Goal: Task Accomplishment & Management: Complete application form

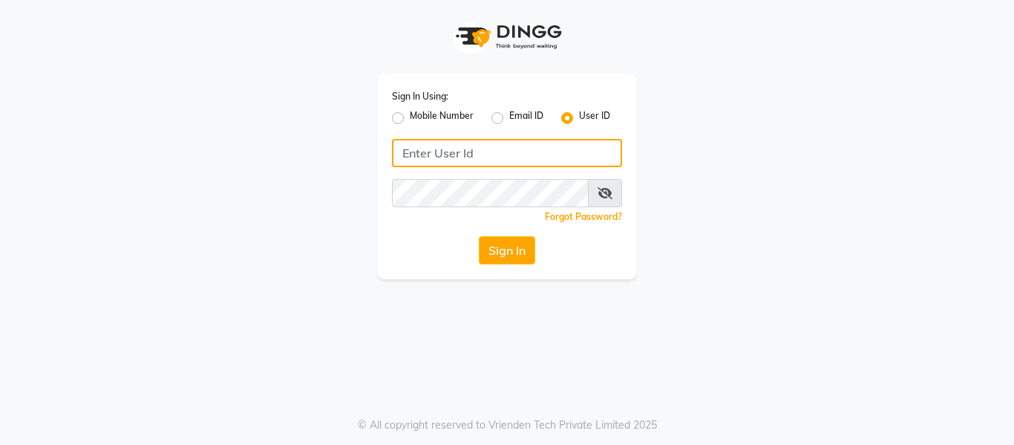
click at [419, 145] on input "Username" at bounding box center [507, 153] width 230 height 28
click at [435, 153] on input "Username" at bounding box center [507, 153] width 230 height 28
type input "shivaji@123"
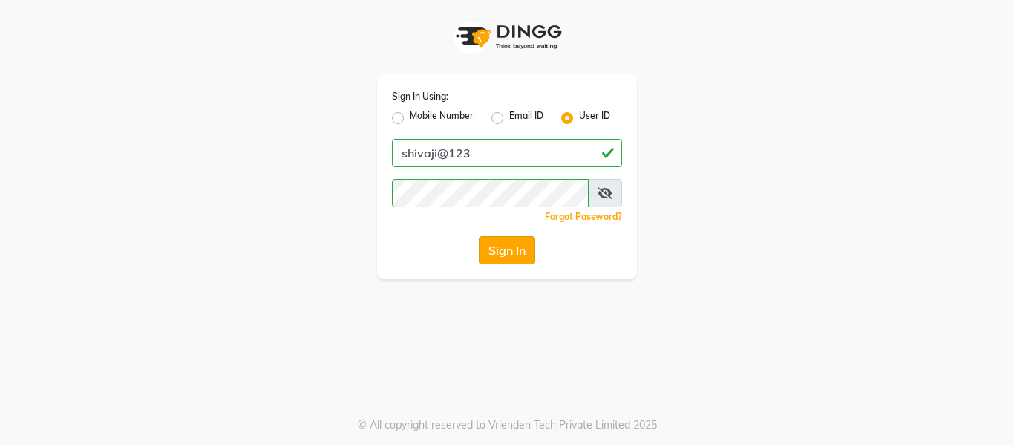
click at [508, 250] on button "Sign In" at bounding box center [507, 250] width 56 height 28
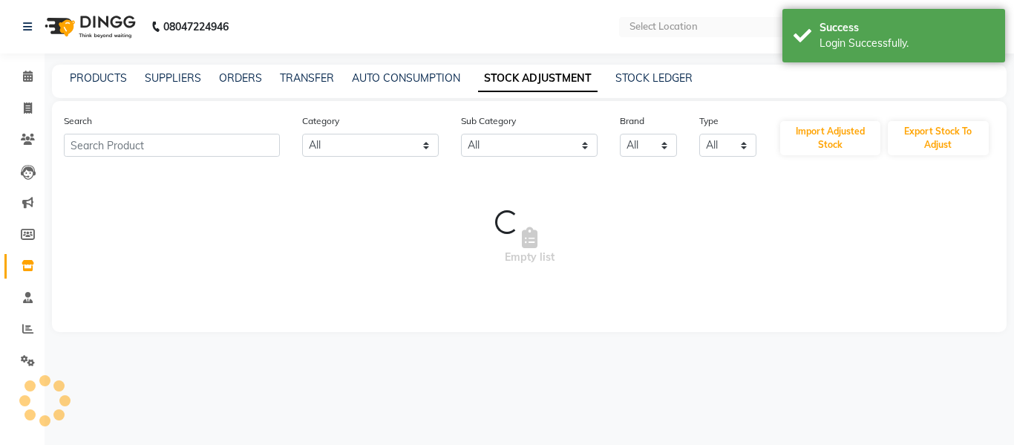
select select "en"
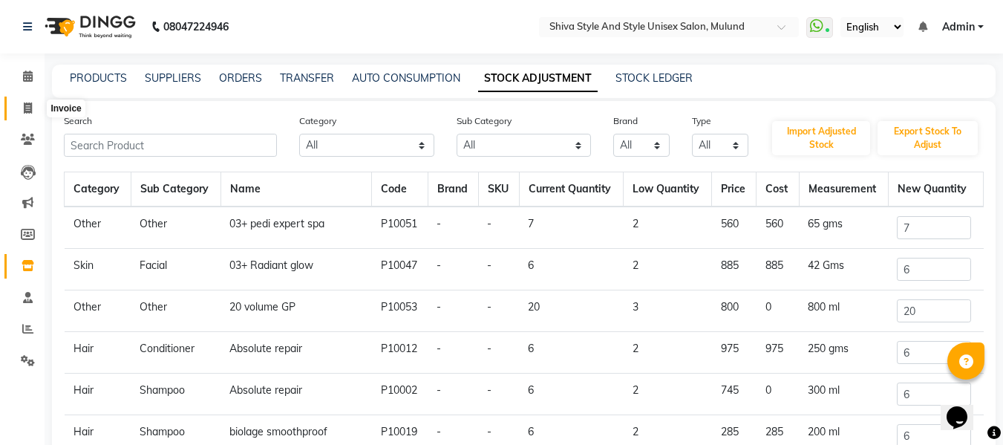
click at [28, 111] on icon at bounding box center [28, 107] width 8 height 11
select select "service"
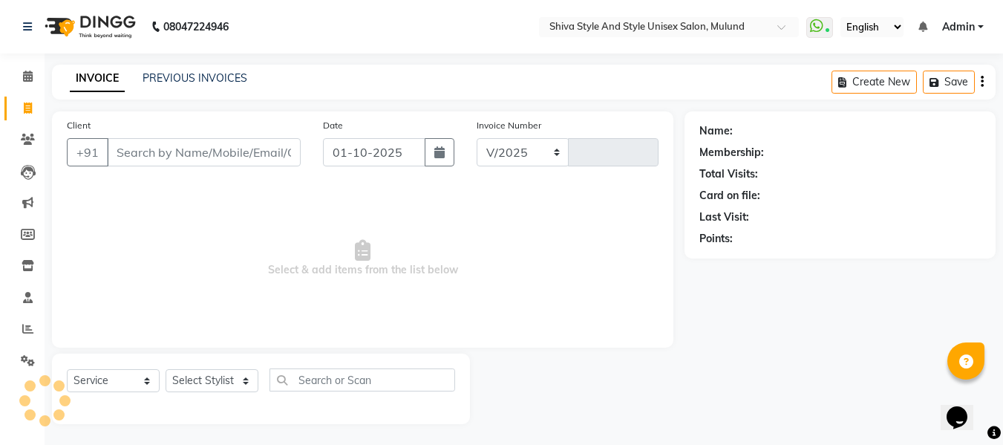
select select "7455"
type input "0290"
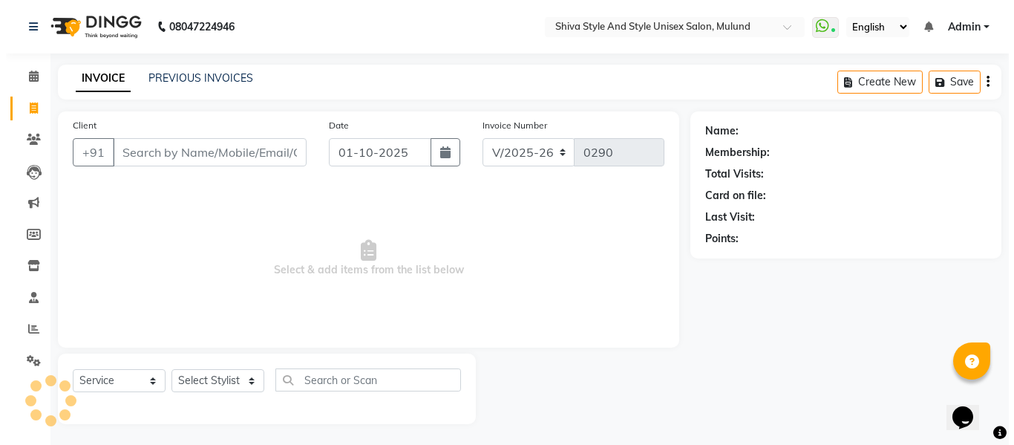
scroll to position [1, 0]
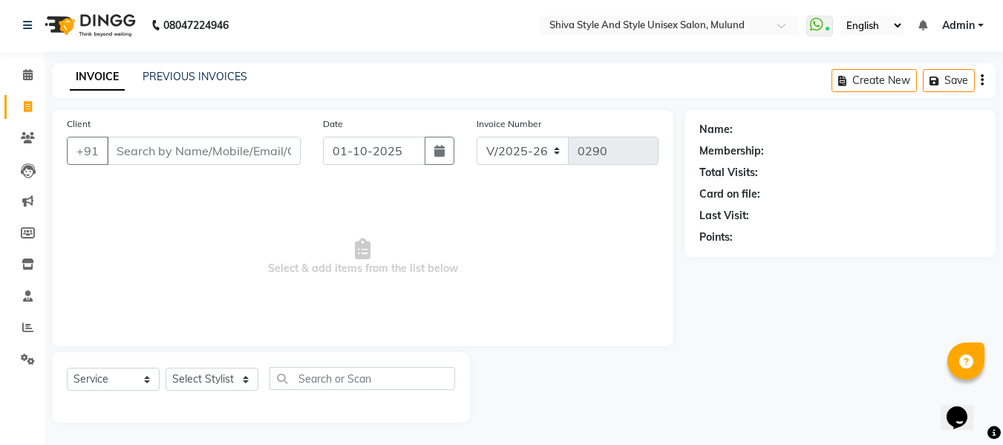
click at [163, 144] on input "Client" at bounding box center [204, 151] width 194 height 28
click at [163, 143] on input "Client" at bounding box center [204, 151] width 194 height 28
click at [160, 151] on input "Client" at bounding box center [204, 151] width 194 height 28
click at [177, 153] on input "Client" at bounding box center [204, 151] width 194 height 28
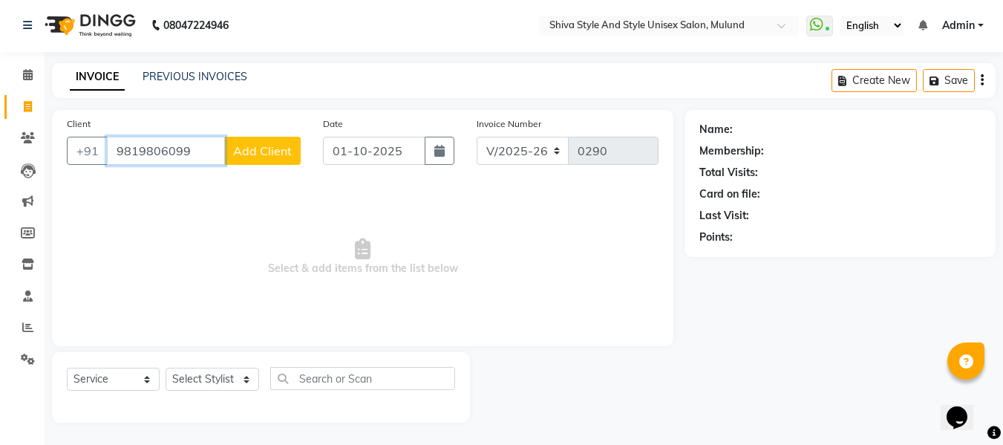
type input "9819806099"
click at [236, 148] on span "Add Client" at bounding box center [262, 150] width 59 height 15
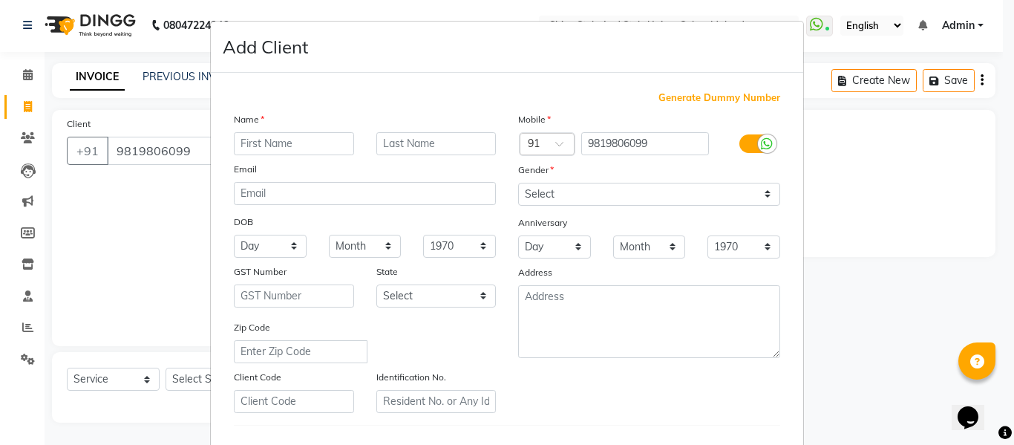
click at [273, 144] on input "text" at bounding box center [294, 143] width 120 height 23
click at [234, 142] on input "kapil" at bounding box center [294, 143] width 120 height 23
type input "c kapil"
click at [528, 188] on select "Select [DEMOGRAPHIC_DATA] [DEMOGRAPHIC_DATA] Other Prefer Not To Say" at bounding box center [649, 194] width 262 height 23
select select "[DEMOGRAPHIC_DATA]"
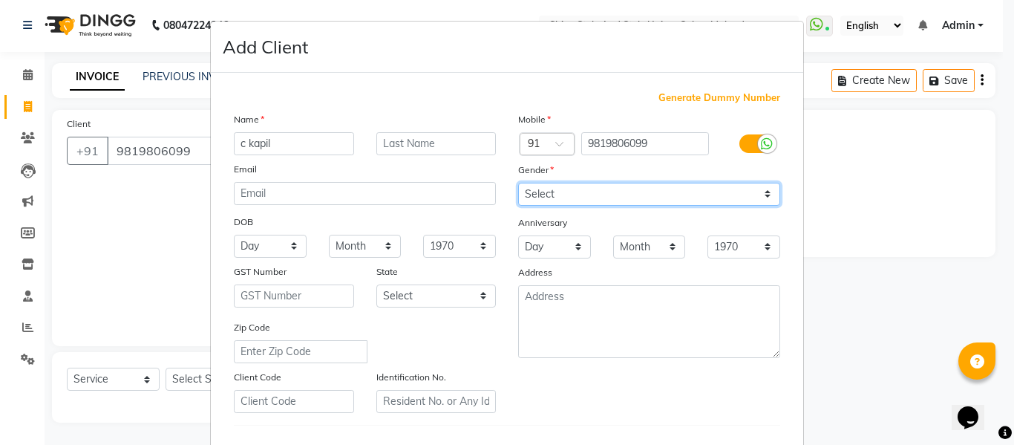
click at [518, 183] on select "Select [DEMOGRAPHIC_DATA] [DEMOGRAPHIC_DATA] Other Prefer Not To Say" at bounding box center [649, 194] width 262 height 23
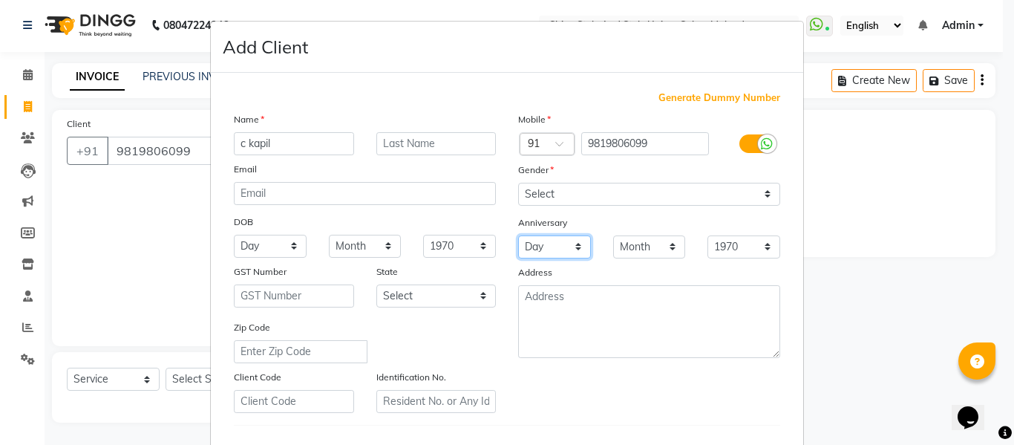
click at [547, 238] on select "Day 01 02 03 04 05 06 07 08 09 10 11 12 13 14 15 16 17 18 19 20 21 22 23 24 25 …" at bounding box center [554, 246] width 73 height 23
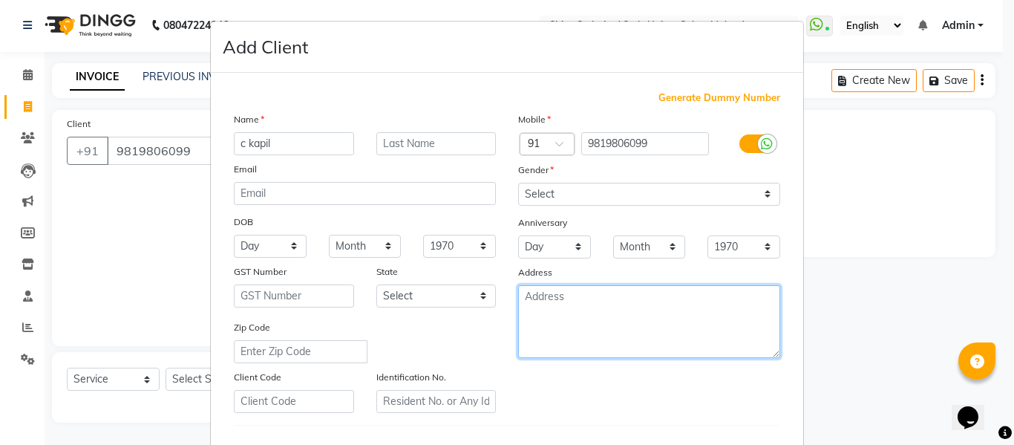
click at [554, 318] on textarea at bounding box center [649, 321] width 262 height 73
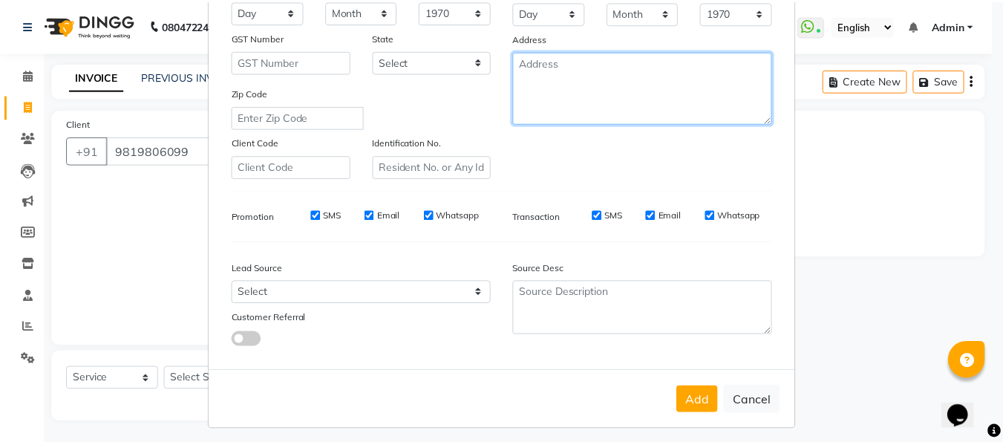
scroll to position [240, 0]
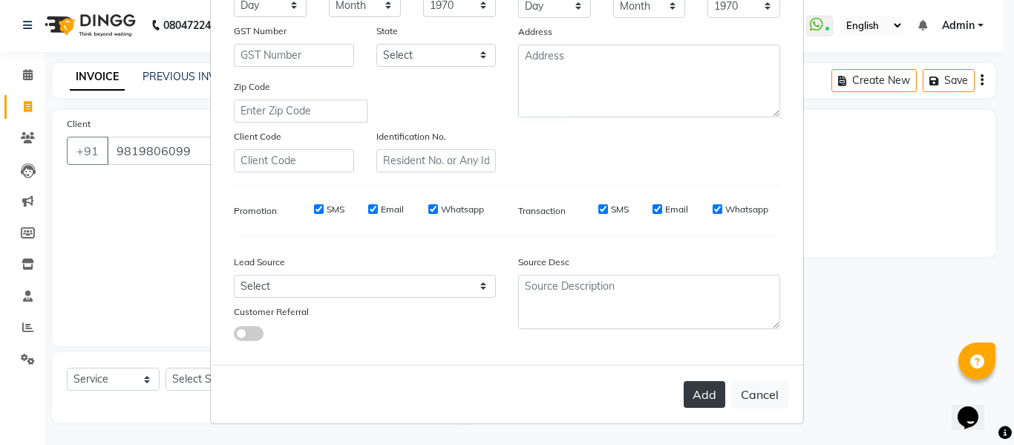
click at [703, 384] on button "Add" at bounding box center [704, 394] width 42 height 27
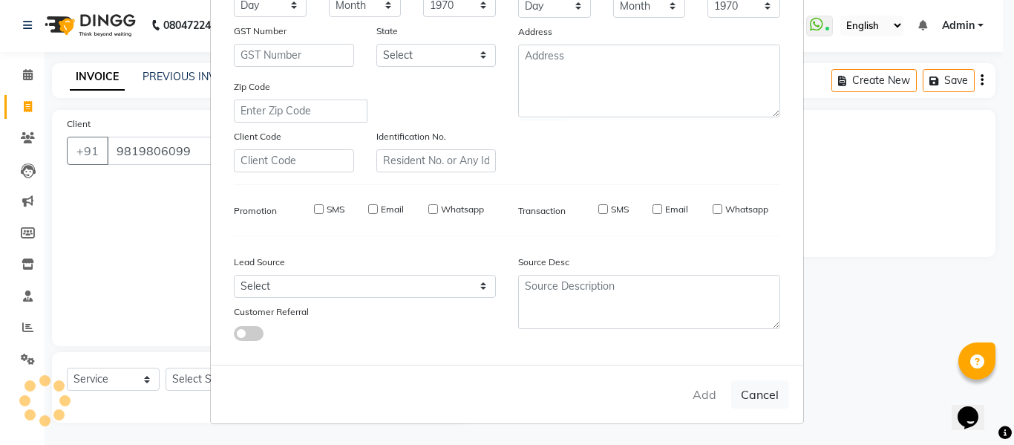
select select
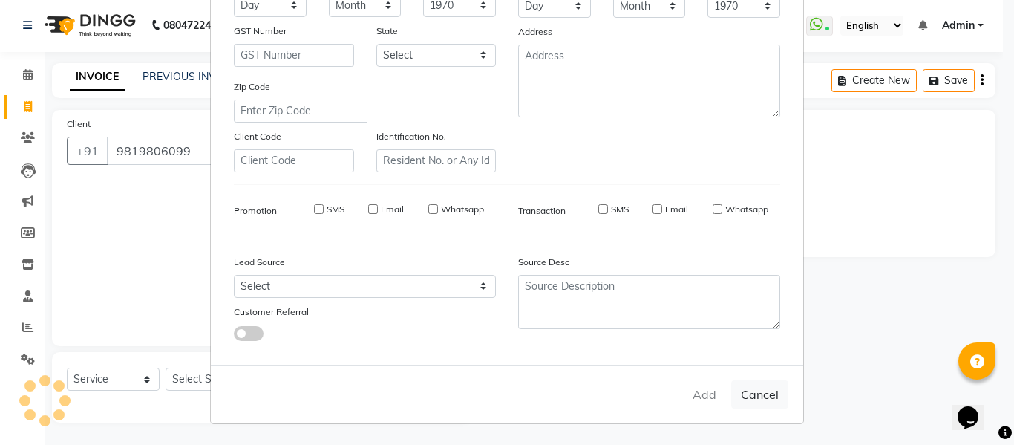
select select
checkbox input "false"
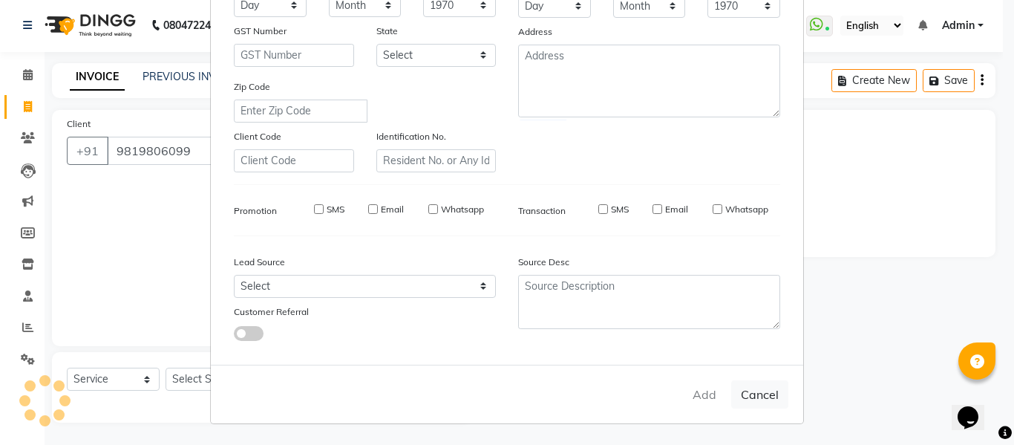
checkbox input "false"
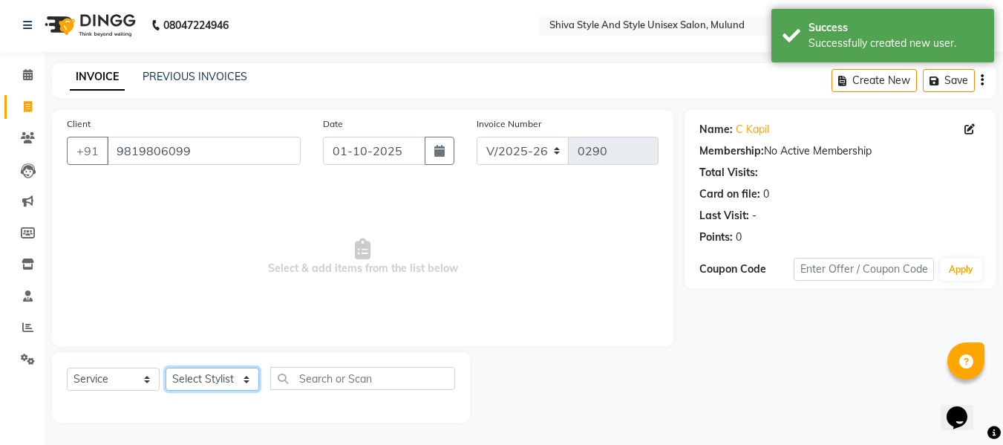
click at [187, 374] on select "Select Stylist Aalam kamre [PERSON_NAME] ganesh [PERSON_NAME] [PERSON_NAME] [PE…" at bounding box center [212, 378] width 94 height 23
select select "83355"
click at [165, 367] on select "Select Stylist Aalam kamre [PERSON_NAME] ganesh [PERSON_NAME] [PERSON_NAME] [PE…" at bounding box center [212, 378] width 94 height 23
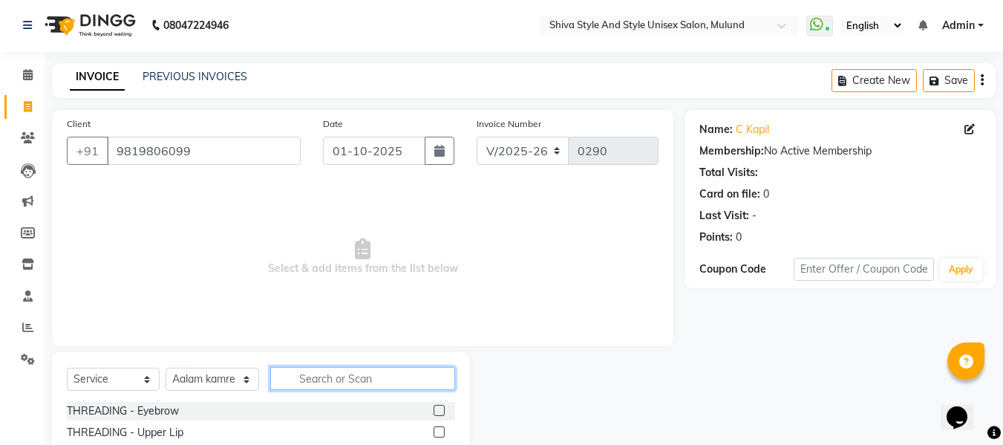
click at [319, 376] on input "text" at bounding box center [362, 378] width 185 height 23
type input "shaving"
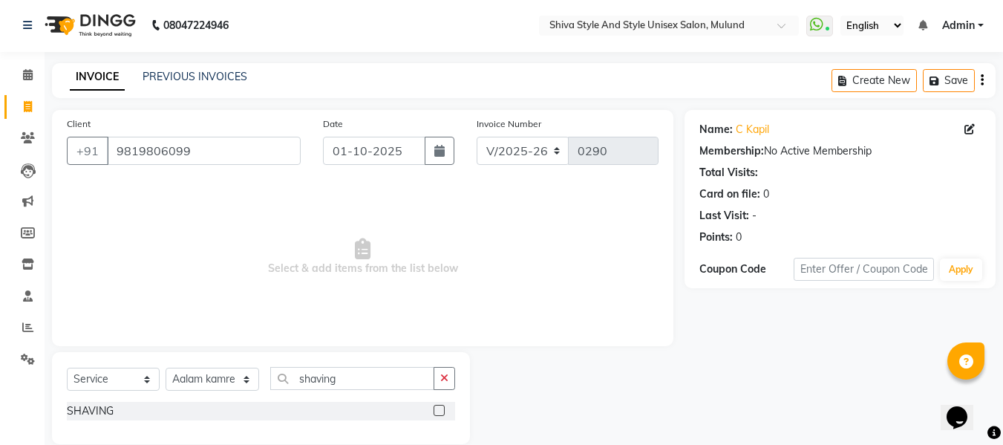
click at [441, 409] on label at bounding box center [438, 409] width 11 height 11
click at [441, 409] on input "checkbox" at bounding box center [438, 411] width 10 height 10
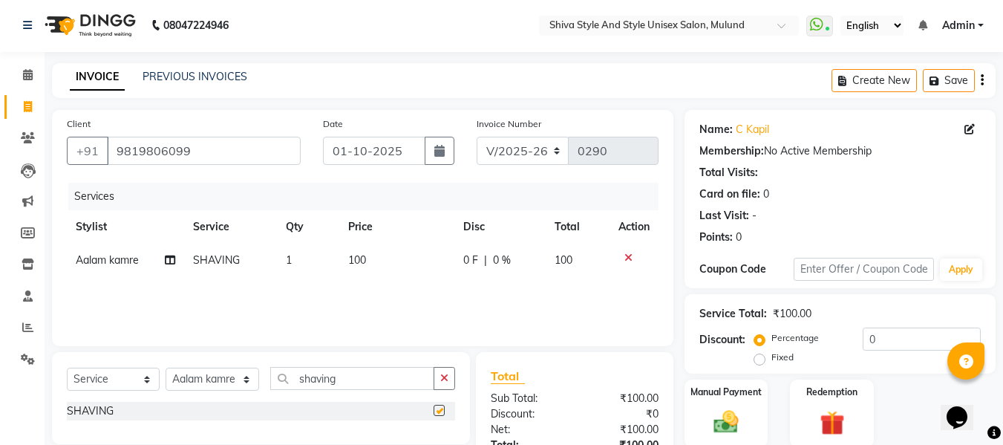
checkbox input "false"
click at [372, 256] on td "100" at bounding box center [396, 259] width 115 height 33
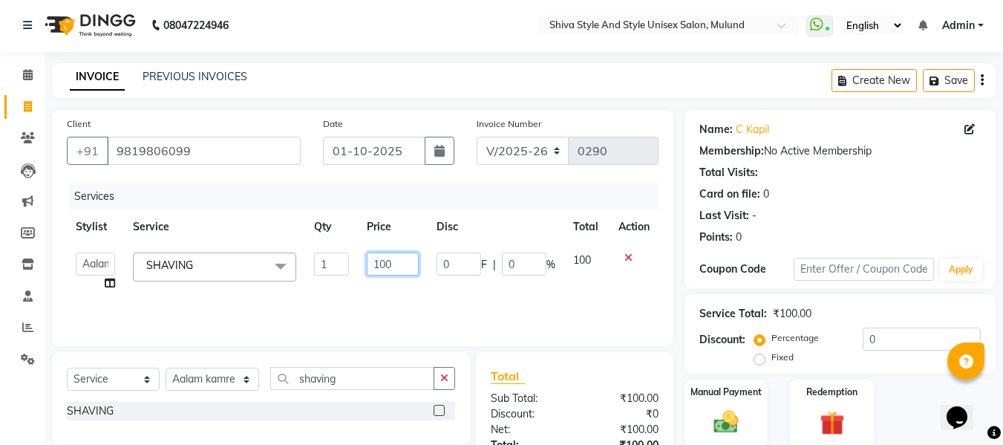
click at [393, 264] on input "100" at bounding box center [392, 263] width 51 height 23
type input "1"
type input "150"
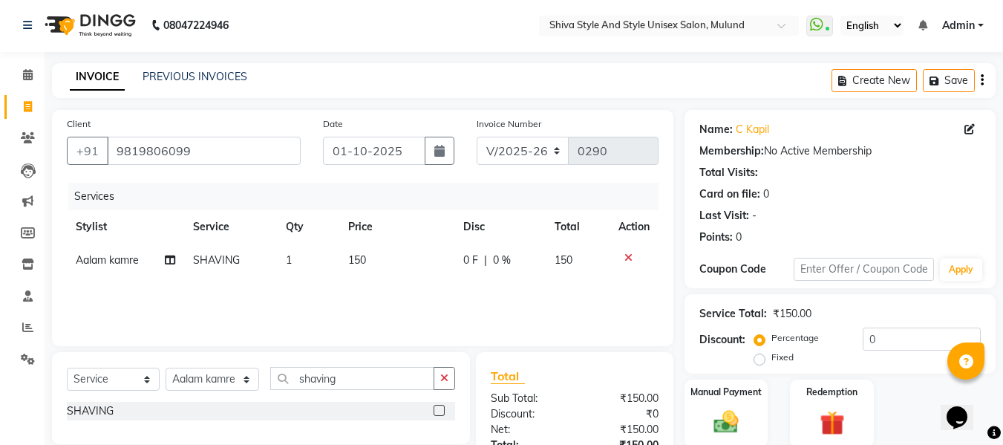
click at [396, 288] on div "Services Stylist Service Qty Price Disc Total Action Aalam kamre SHAVING 1 150 …" at bounding box center [362, 257] width 591 height 148
click at [732, 408] on img at bounding box center [726, 422] width 42 height 30
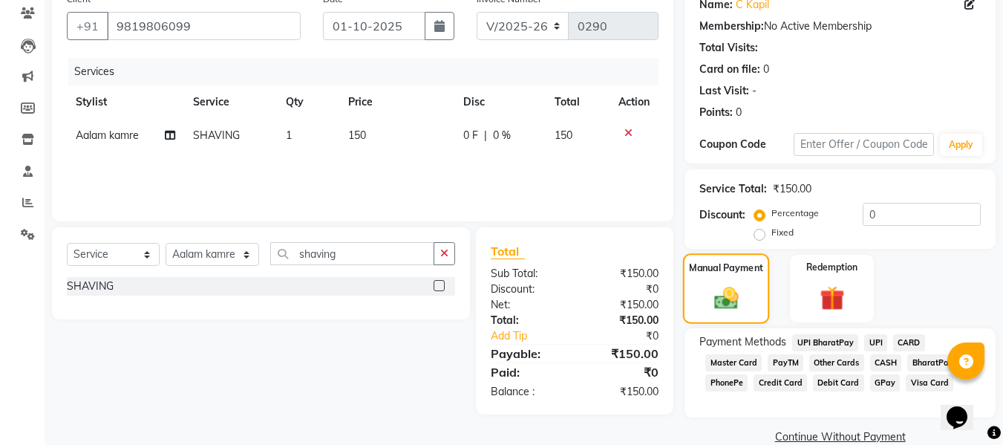
scroll to position [151, 0]
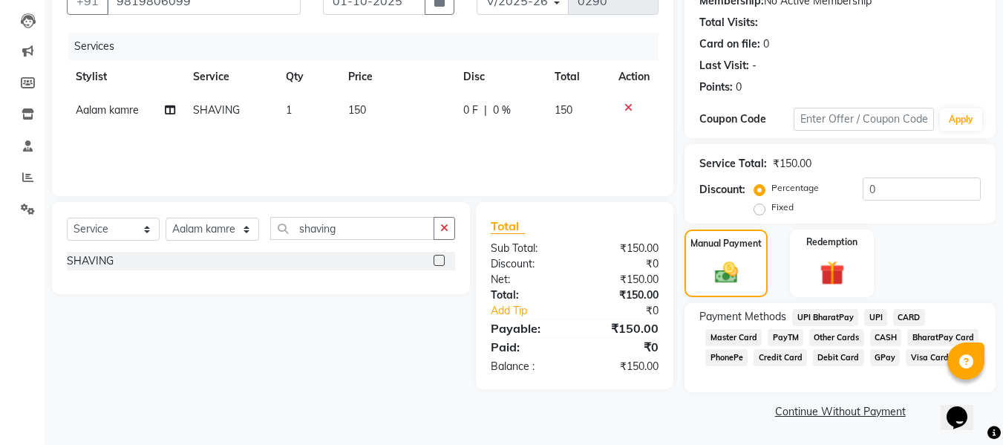
click at [885, 333] on span "CASH" at bounding box center [886, 337] width 32 height 17
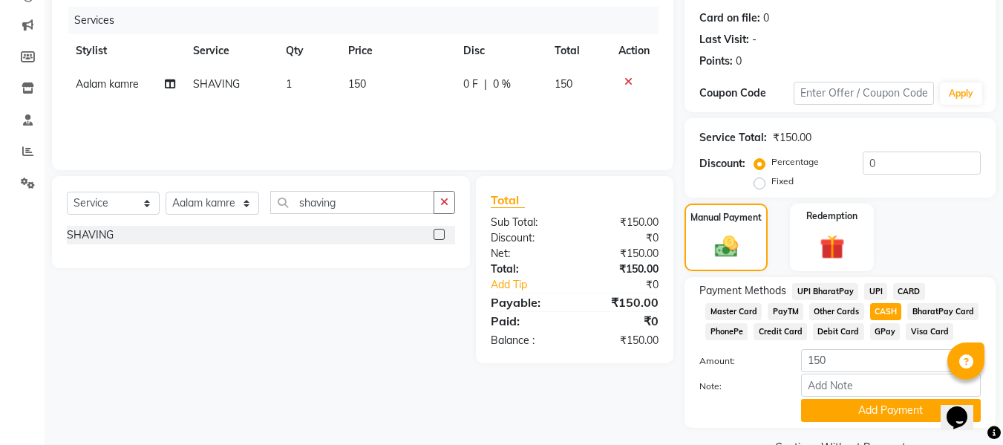
scroll to position [213, 0]
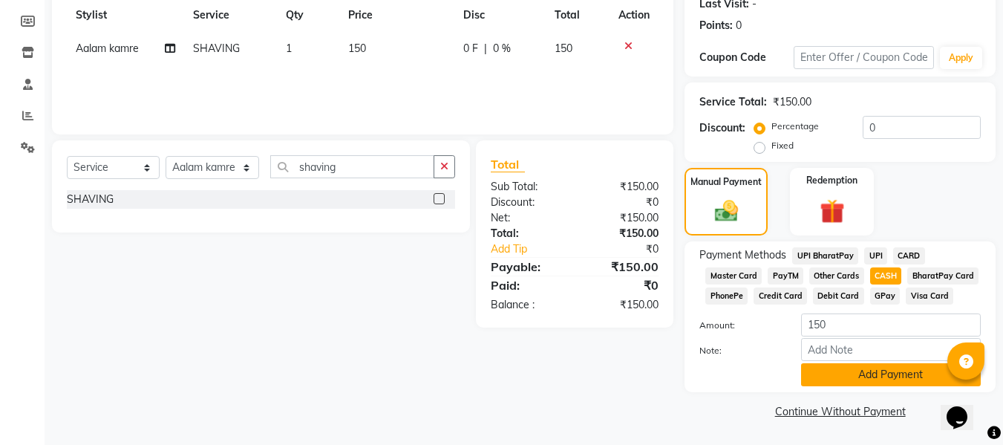
click at [884, 373] on button "Add Payment" at bounding box center [891, 374] width 180 height 23
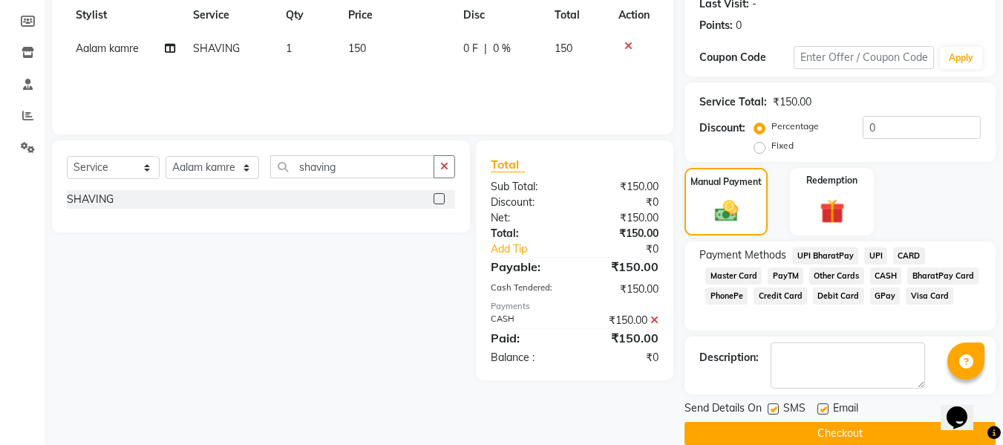
click at [844, 429] on button "Checkout" at bounding box center [839, 433] width 311 height 23
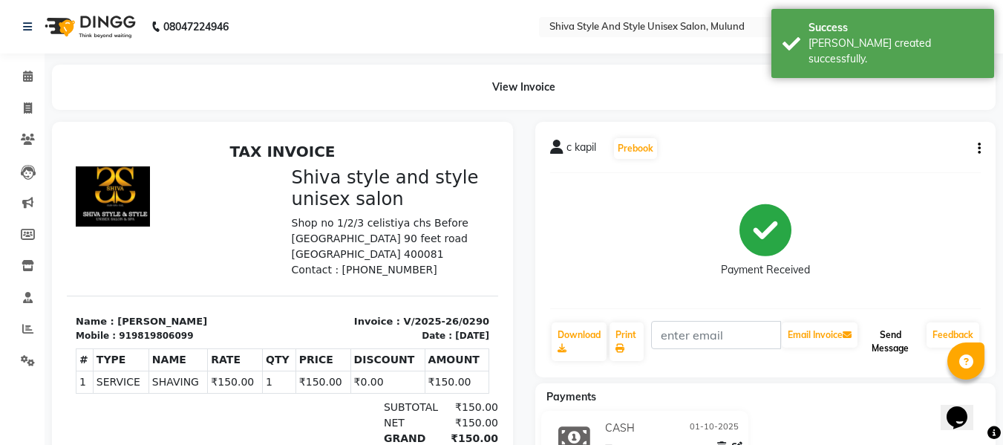
click at [894, 341] on button "Send Message" at bounding box center [890, 341] width 60 height 39
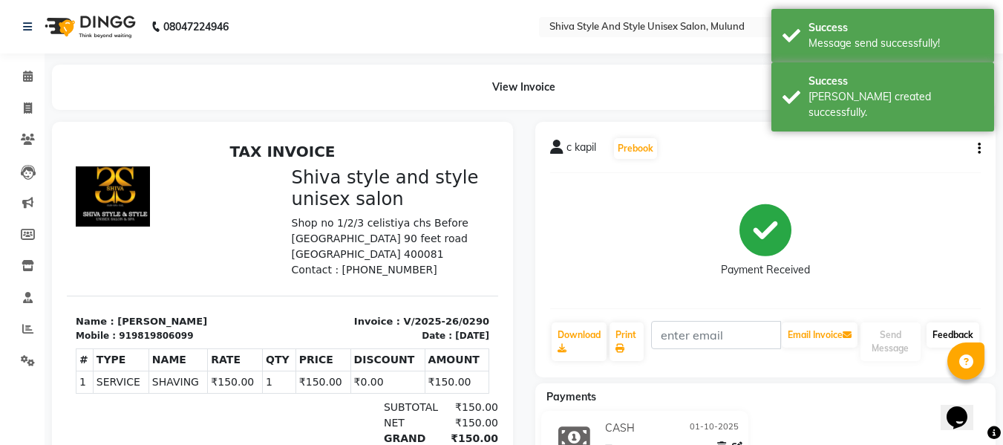
click at [931, 333] on link "Feedback" at bounding box center [952, 334] width 53 height 25
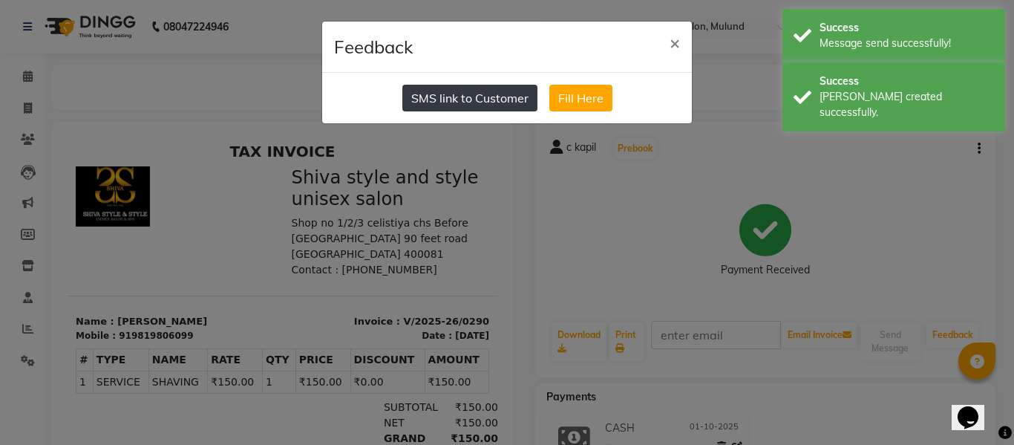
click at [502, 105] on button "SMS link to Customer" at bounding box center [469, 98] width 135 height 27
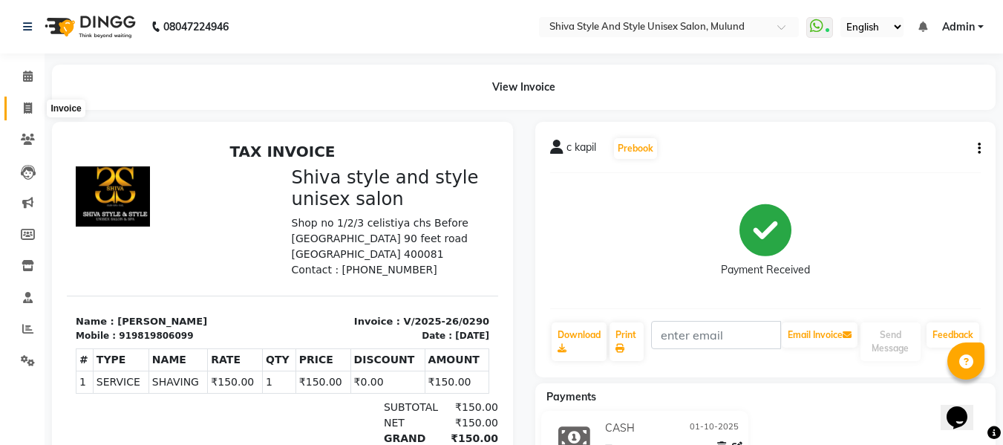
click at [31, 113] on icon at bounding box center [28, 107] width 8 height 11
select select "service"
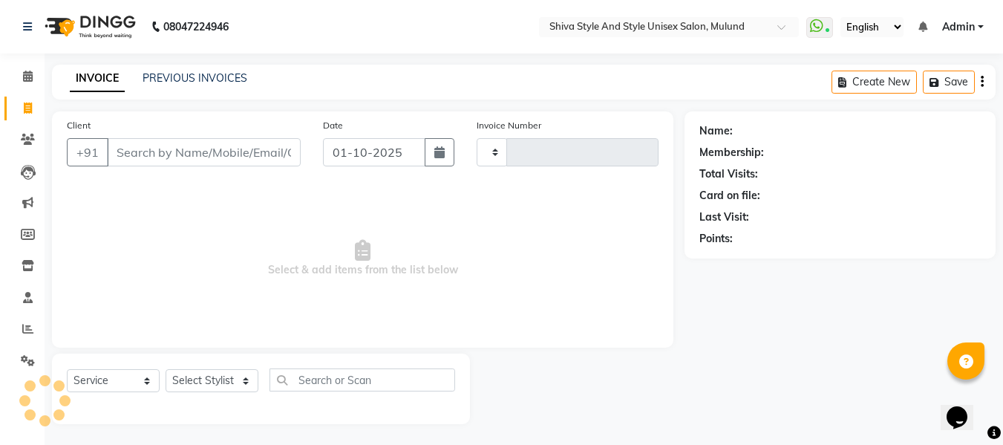
scroll to position [1, 0]
type input "0291"
select select "7455"
click at [131, 139] on input "Client" at bounding box center [204, 151] width 194 height 28
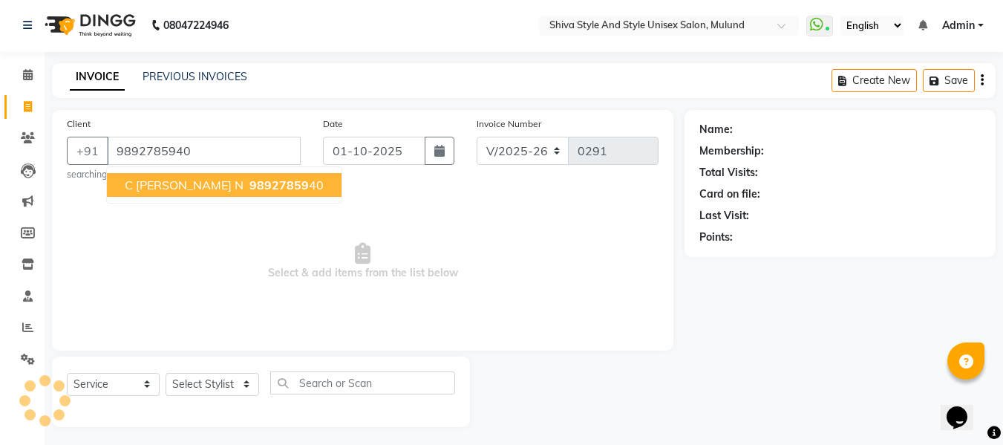
type input "9892785940"
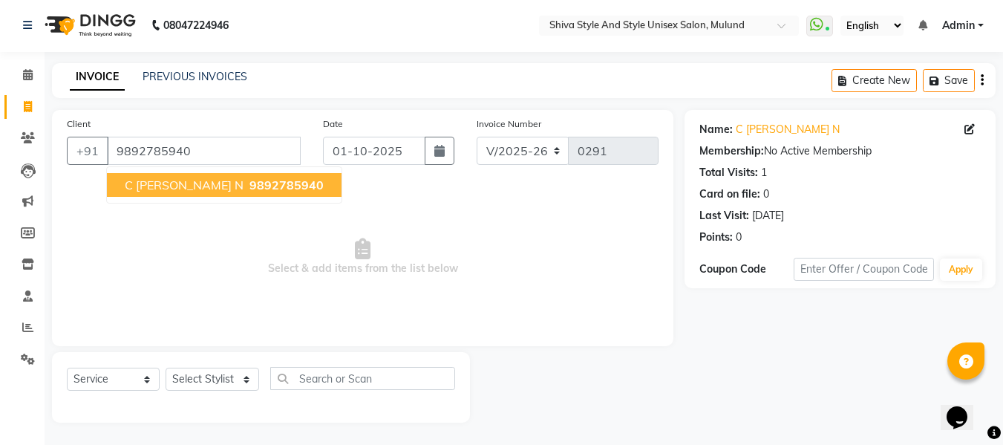
click at [138, 179] on span "C [PERSON_NAME] N" at bounding box center [184, 184] width 119 height 15
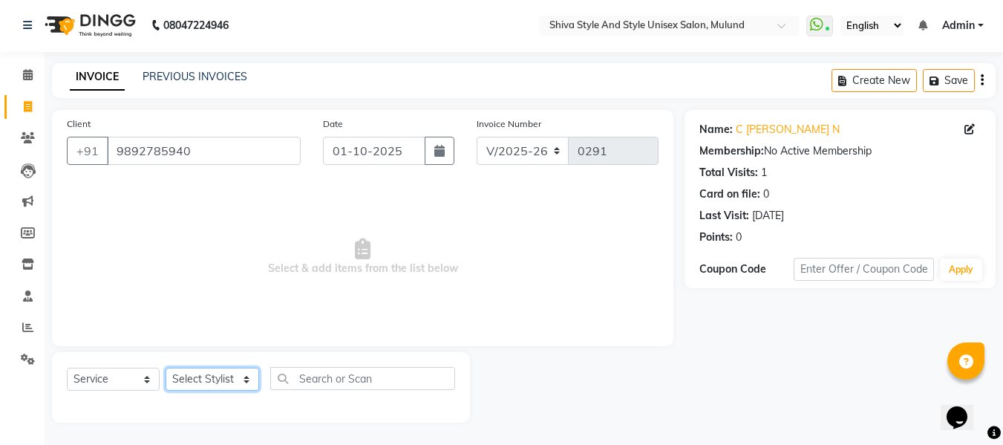
click at [189, 374] on select "Select Stylist Aalam kamre [PERSON_NAME] ganesh [PERSON_NAME] [PERSON_NAME] [PE…" at bounding box center [212, 378] width 94 height 23
select select "65525"
click at [165, 367] on select "Select Stylist Aalam kamre [PERSON_NAME] ganesh [PERSON_NAME] [PERSON_NAME] [PE…" at bounding box center [212, 378] width 94 height 23
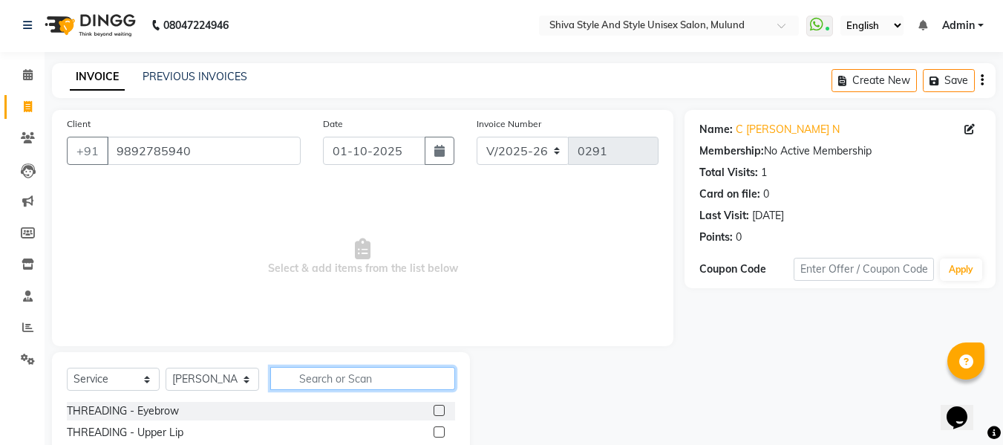
click at [292, 380] on input "text" at bounding box center [362, 378] width 185 height 23
click at [298, 376] on input "text" at bounding box center [362, 378] width 185 height 23
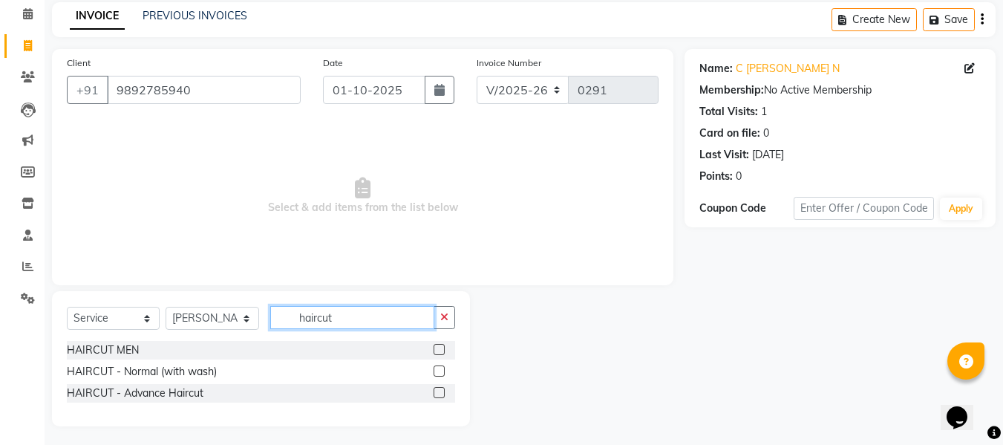
scroll to position [66, 0]
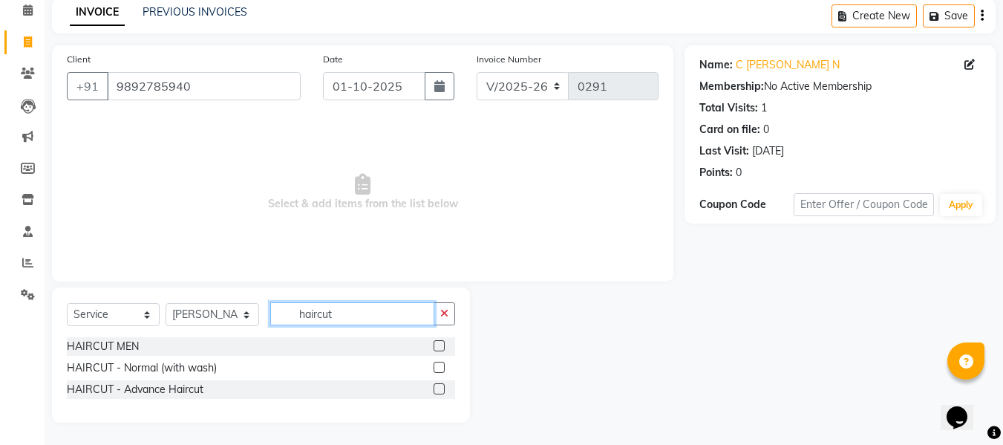
type input "haircut"
click at [437, 385] on label at bounding box center [438, 388] width 11 height 11
click at [437, 385] on input "checkbox" at bounding box center [438, 389] width 10 height 10
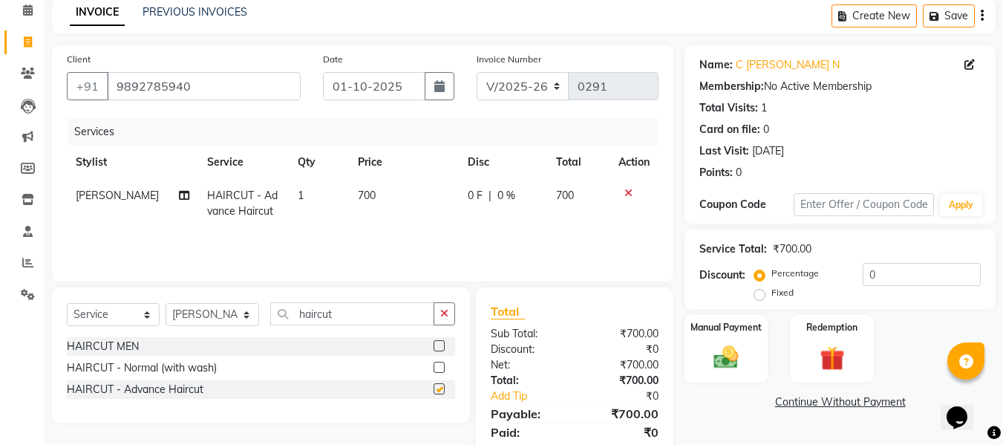
checkbox input "false"
click at [367, 191] on span "700" at bounding box center [367, 194] width 18 height 13
select select "65525"
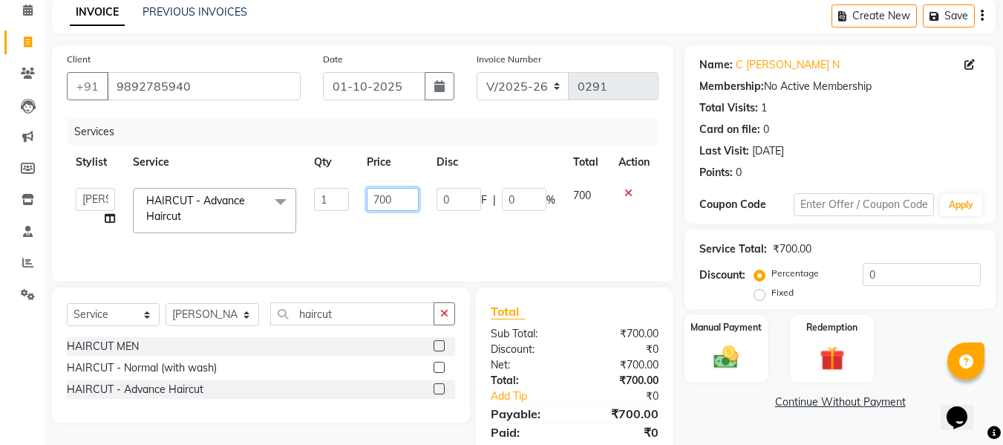
click at [401, 198] on input "700" at bounding box center [392, 199] width 51 height 23
type input "7"
type input "500"
click at [394, 229] on div "Services Stylist Service Qty Price Disc Total Action Aalam kamre [PERSON_NAME] …" at bounding box center [362, 192] width 591 height 148
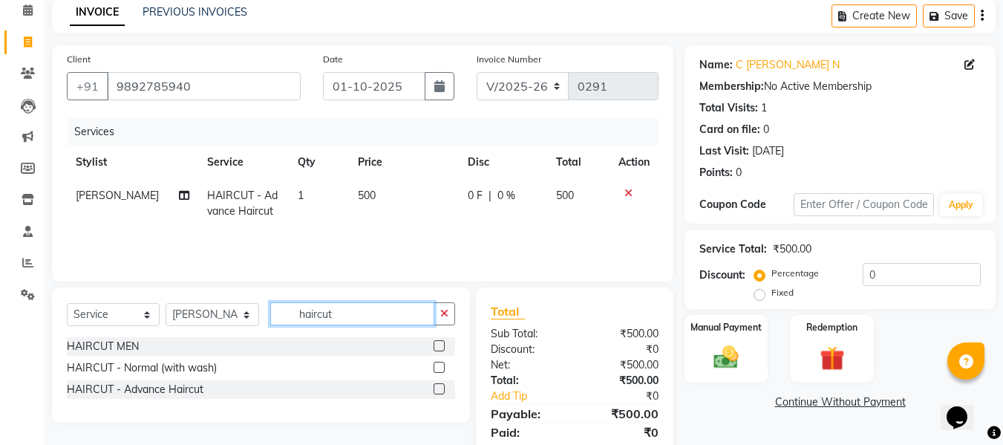
click at [343, 304] on input "haircut" at bounding box center [352, 313] width 164 height 23
type input "hairspa"
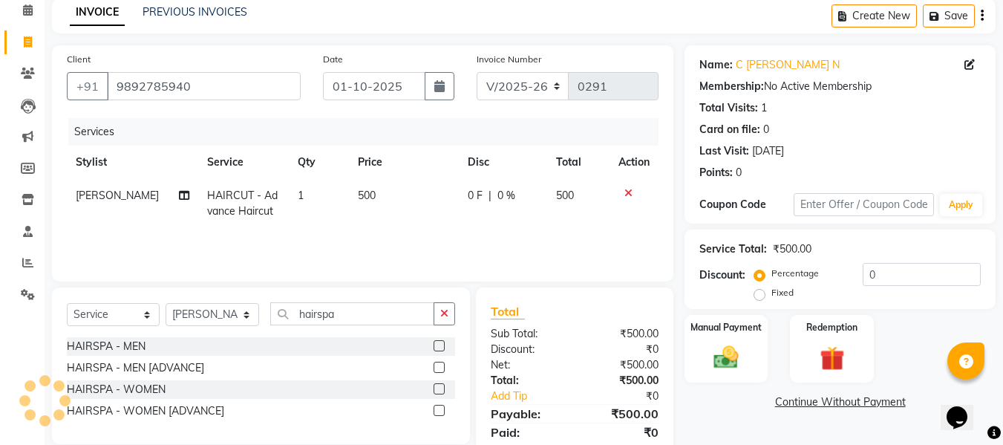
click at [439, 387] on label at bounding box center [438, 388] width 11 height 11
click at [439, 387] on input "checkbox" at bounding box center [438, 389] width 10 height 10
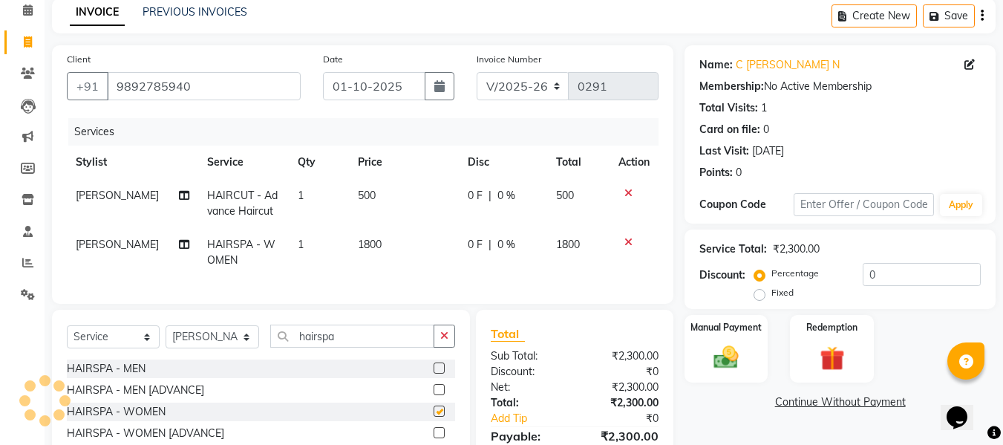
checkbox input "false"
click at [373, 239] on span "1800" at bounding box center [370, 243] width 24 height 13
select select "65525"
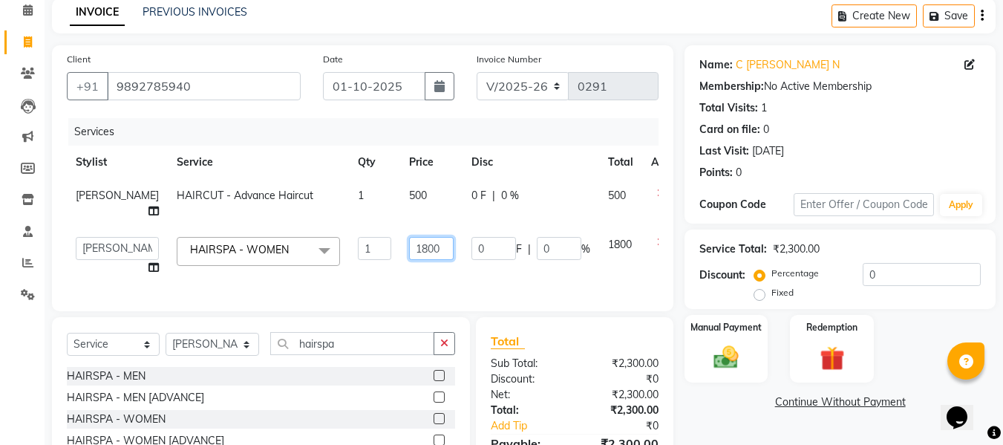
click at [409, 260] on input "1800" at bounding box center [431, 248] width 45 height 23
type input "1500"
click at [396, 292] on div "Services Stylist Service Qty Price Disc Total Action [PERSON_NAME] HAIRCUT - Ad…" at bounding box center [362, 207] width 591 height 178
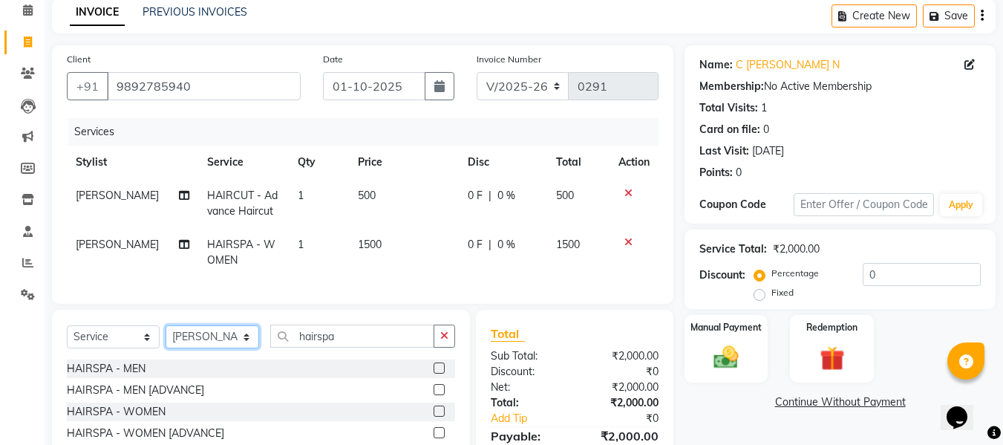
click at [222, 344] on select "Select Stylist Aalam kamre [PERSON_NAME] ganesh [PERSON_NAME] [PERSON_NAME] [PE…" at bounding box center [212, 336] width 94 height 23
select select "65527"
click at [165, 336] on select "Select Stylist Aalam kamre [PERSON_NAME] ganesh [PERSON_NAME] [PERSON_NAME] [PE…" at bounding box center [212, 336] width 94 height 23
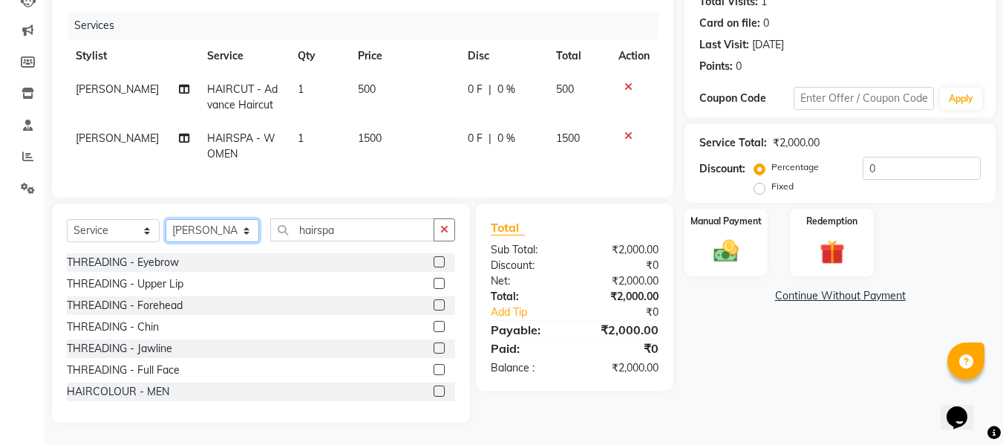
scroll to position [180, 0]
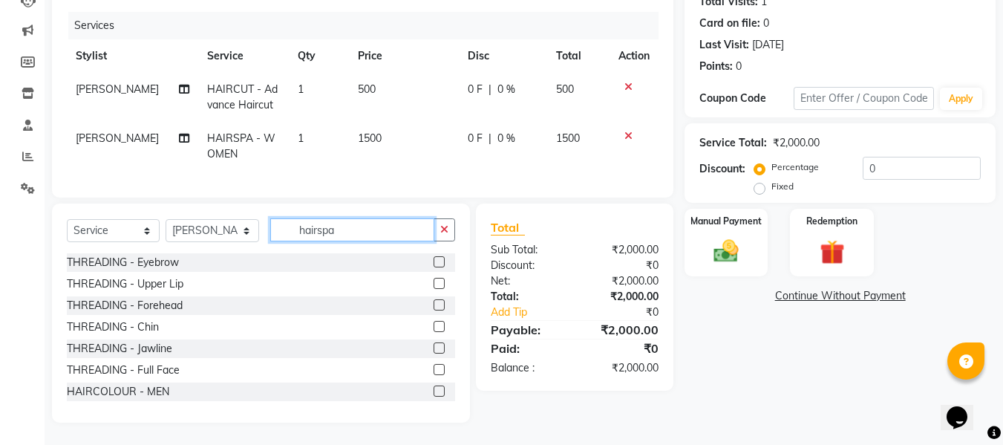
click at [350, 230] on input "hairspa" at bounding box center [352, 229] width 164 height 23
type input "h"
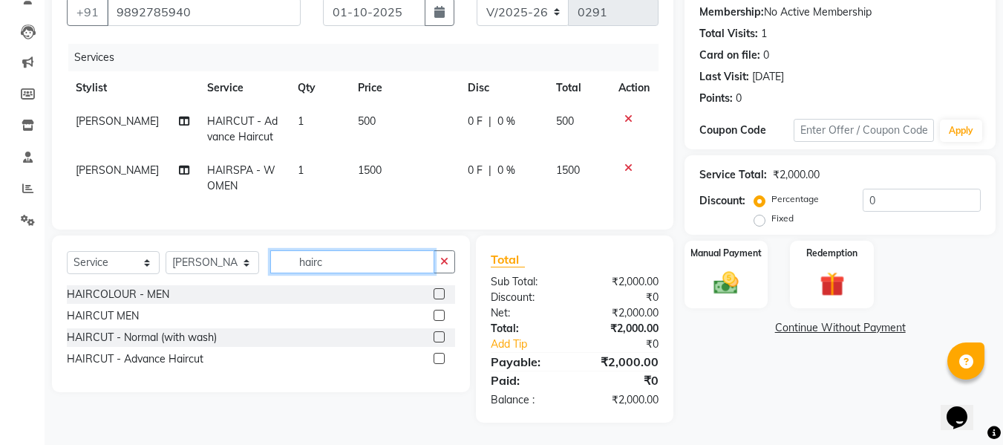
scroll to position [151, 0]
type input "haircu"
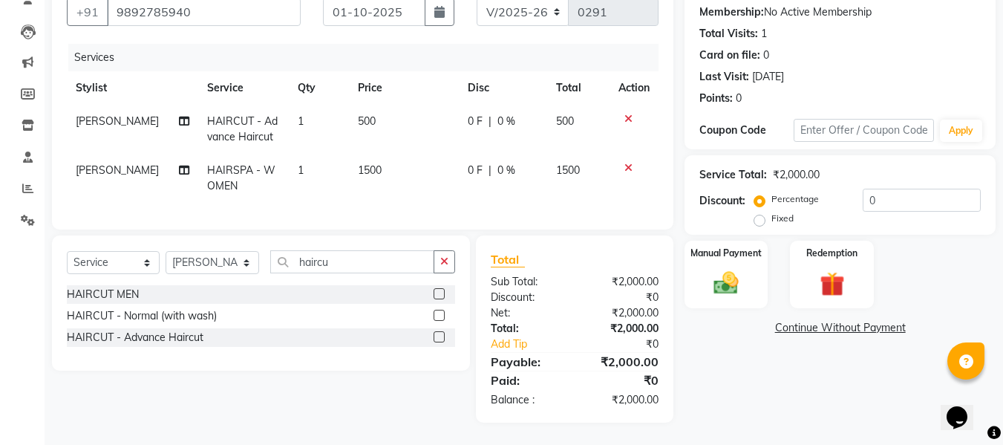
click at [440, 297] on label at bounding box center [438, 293] width 11 height 11
click at [440, 297] on input "checkbox" at bounding box center [438, 294] width 10 height 10
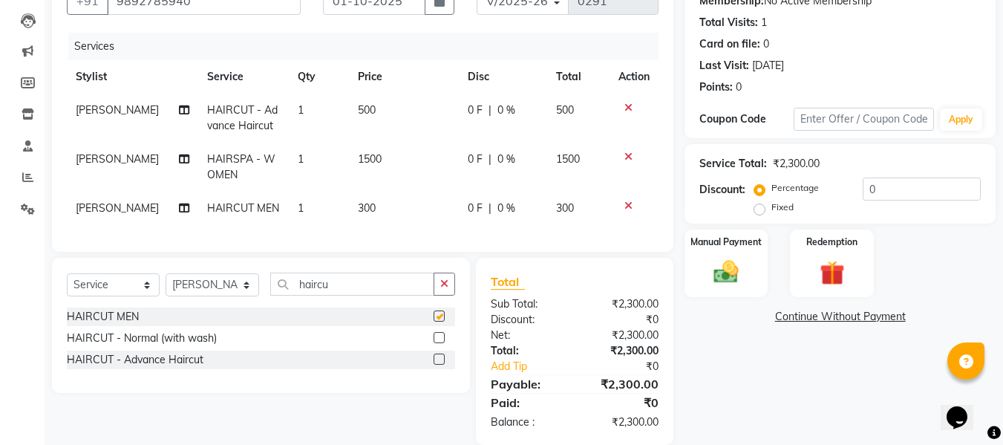
checkbox input "false"
click at [368, 295] on input "haircu" at bounding box center [352, 283] width 164 height 23
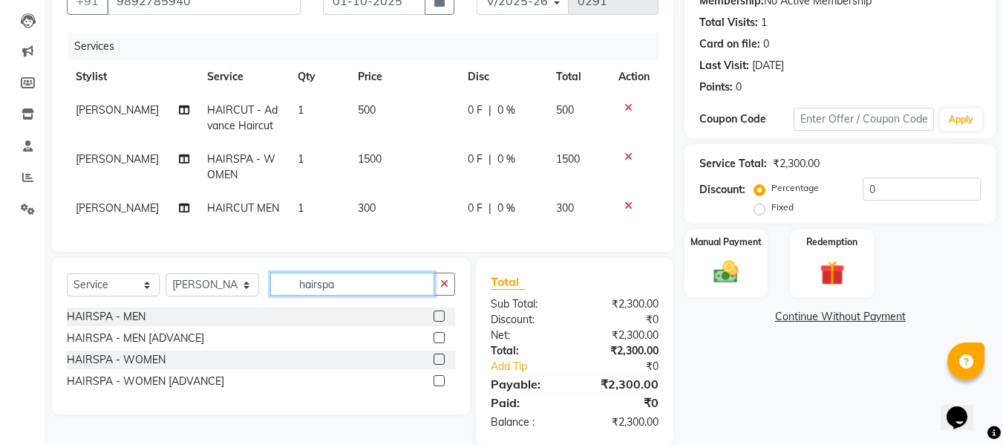
type input "hairspa"
click at [439, 321] on label at bounding box center [438, 315] width 11 height 11
click at [439, 321] on input "checkbox" at bounding box center [438, 317] width 10 height 10
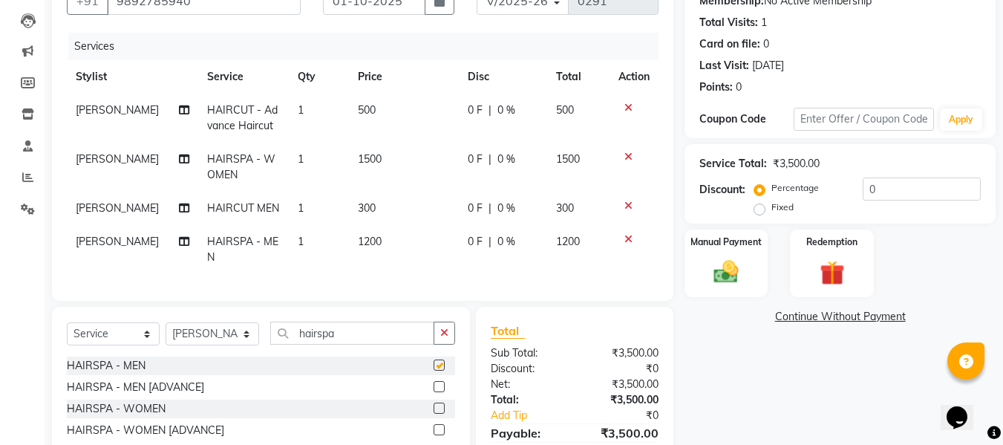
checkbox input "false"
click at [355, 339] on input "hairspa" at bounding box center [352, 332] width 164 height 23
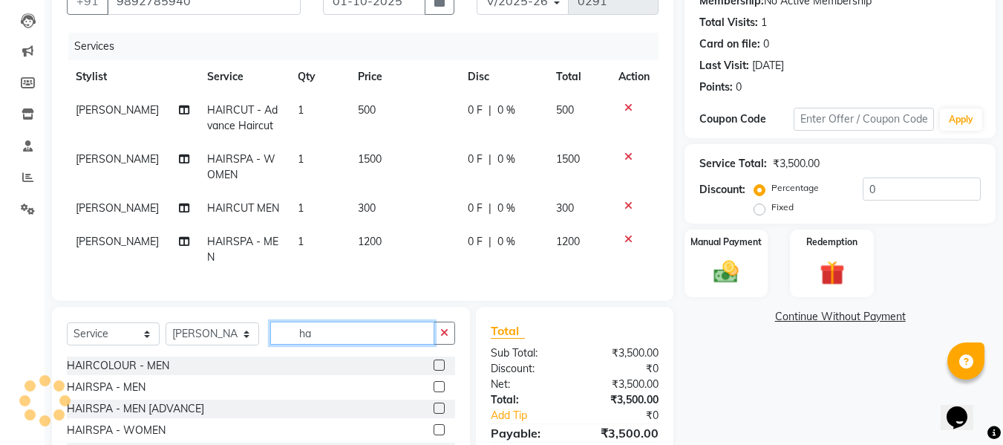
type input "h"
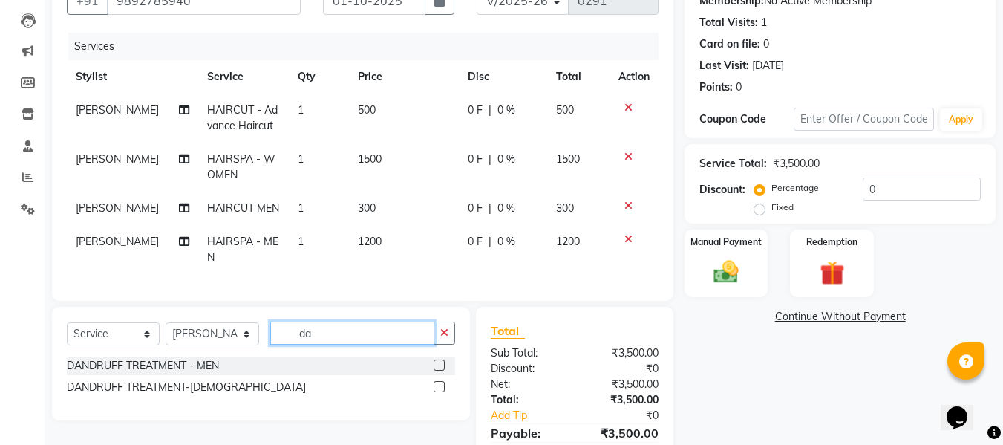
type input "da"
click at [439, 370] on label at bounding box center [438, 364] width 11 height 11
click at [439, 370] on input "checkbox" at bounding box center [438, 366] width 10 height 10
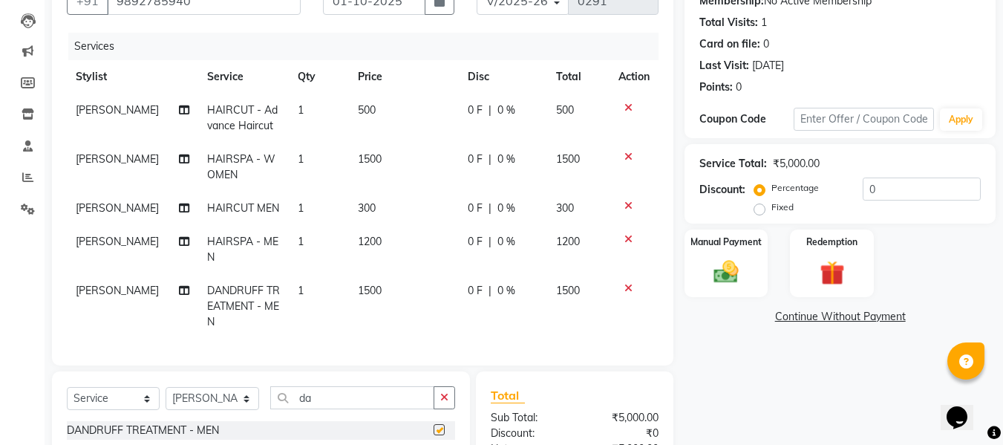
checkbox input "false"
click at [364, 409] on input "da" at bounding box center [352, 397] width 164 height 23
type input "d"
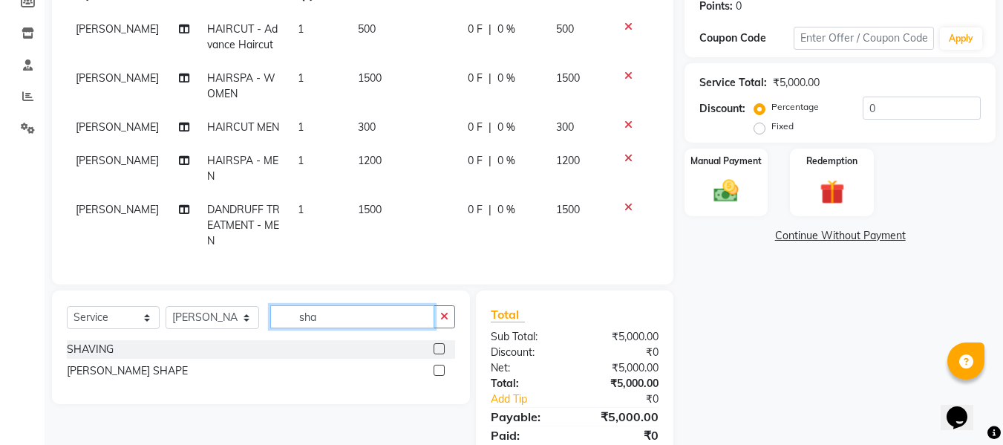
scroll to position [272, 0]
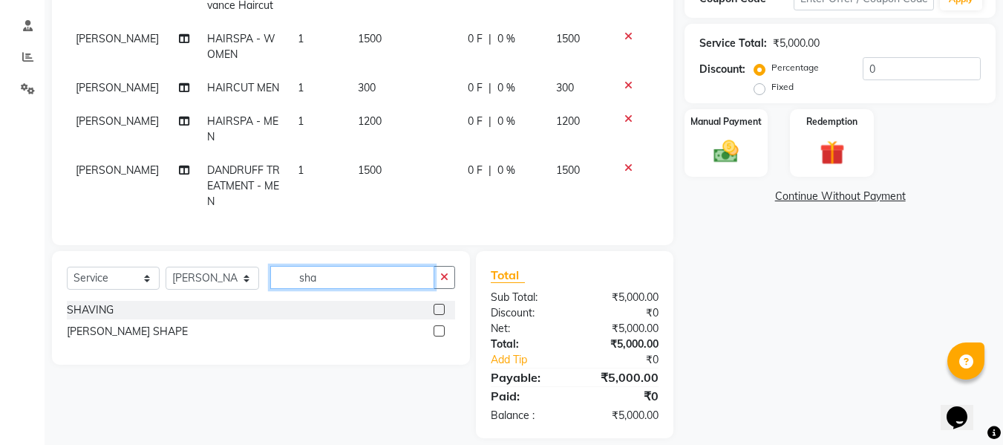
type input "sha"
click at [439, 336] on label at bounding box center [438, 330] width 11 height 11
click at [439, 336] on input "checkbox" at bounding box center [438, 332] width 10 height 10
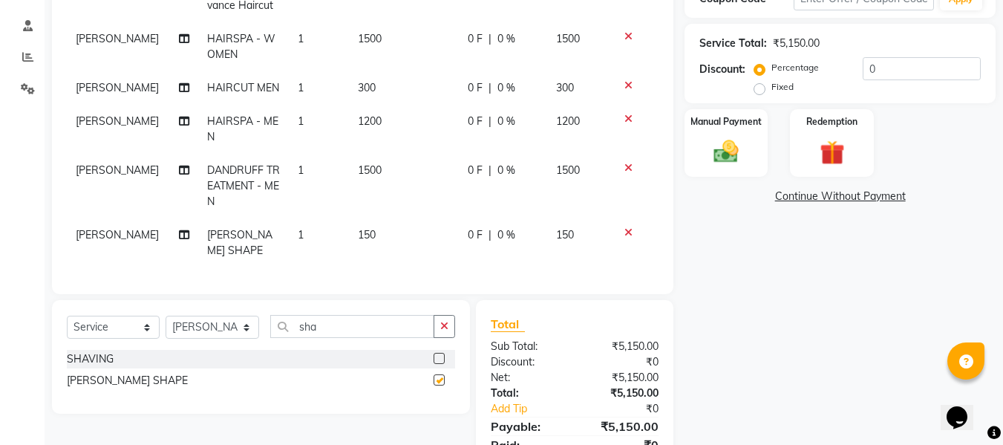
checkbox input "false"
click at [381, 174] on td "1500" at bounding box center [404, 186] width 110 height 65
select select "65527"
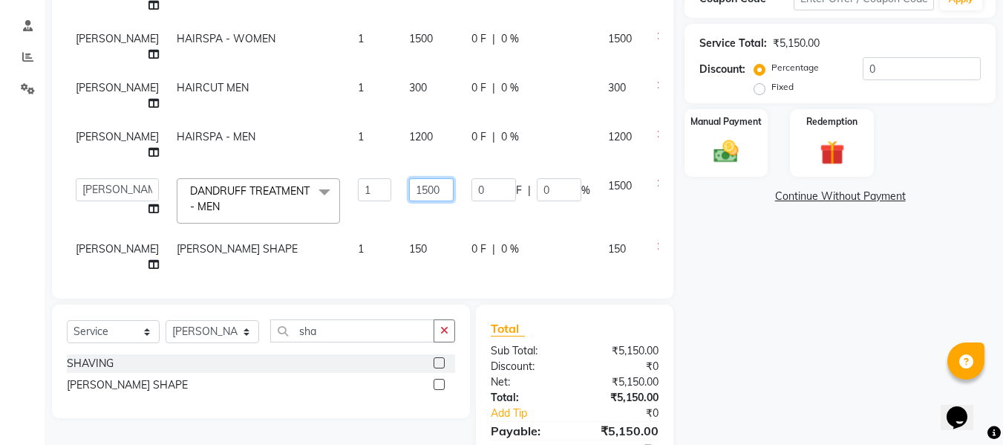
click at [409, 201] on input "1500" at bounding box center [431, 189] width 45 height 23
type input "1"
type input "800"
click at [526, 283] on div "Client [PHONE_NUMBER] Date [DATE] Invoice Number V/2025 V/[PHONE_NUMBER] Servic…" at bounding box center [362, 166] width 643 height 652
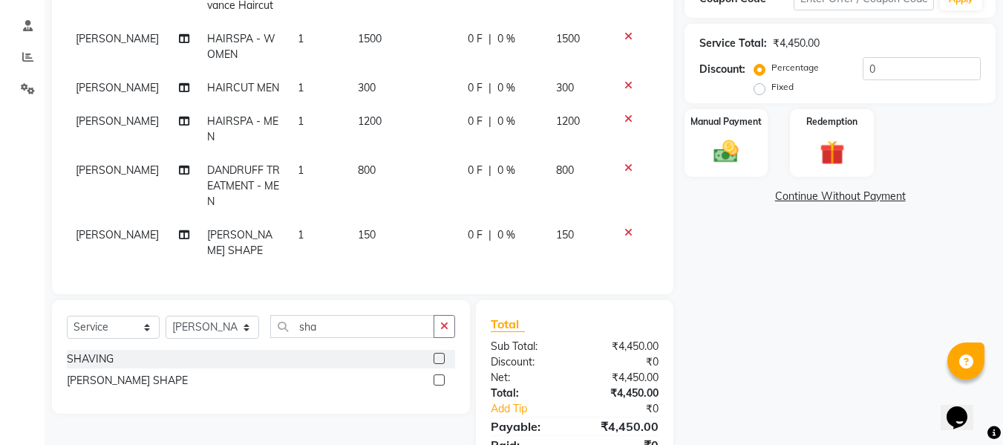
click at [381, 120] on td "1200" at bounding box center [404, 129] width 110 height 49
select select "65527"
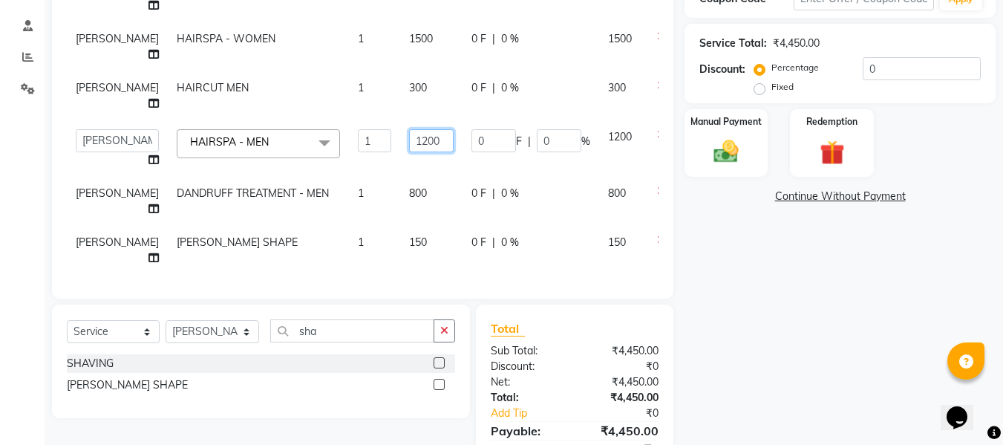
click at [409, 152] on input "1200" at bounding box center [431, 140] width 45 height 23
type input "1"
type input "1000"
click at [422, 213] on tbody "[PERSON_NAME] - Advance Haircut 1 500 0 F | 0 % 500 [PERSON_NAME] HAIRSPA - WOM…" at bounding box center [379, 123] width 624 height 301
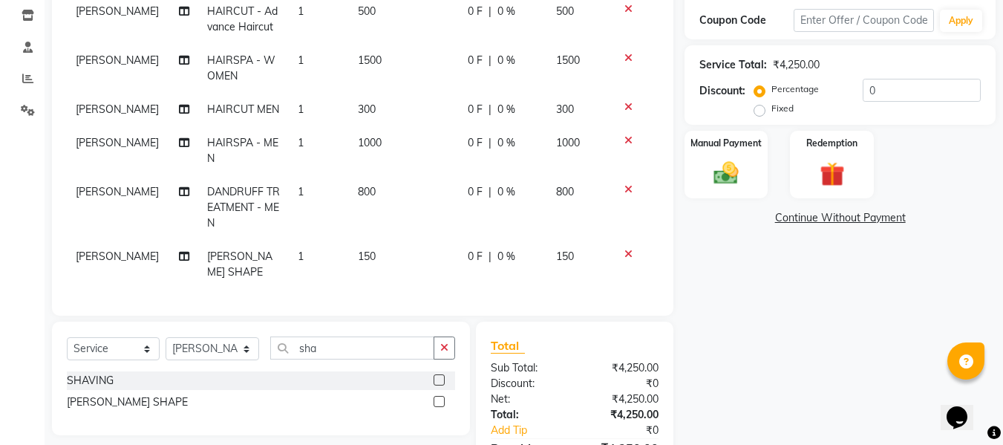
scroll to position [251, 0]
click at [715, 141] on label "Manual Payment" at bounding box center [726, 141] width 74 height 14
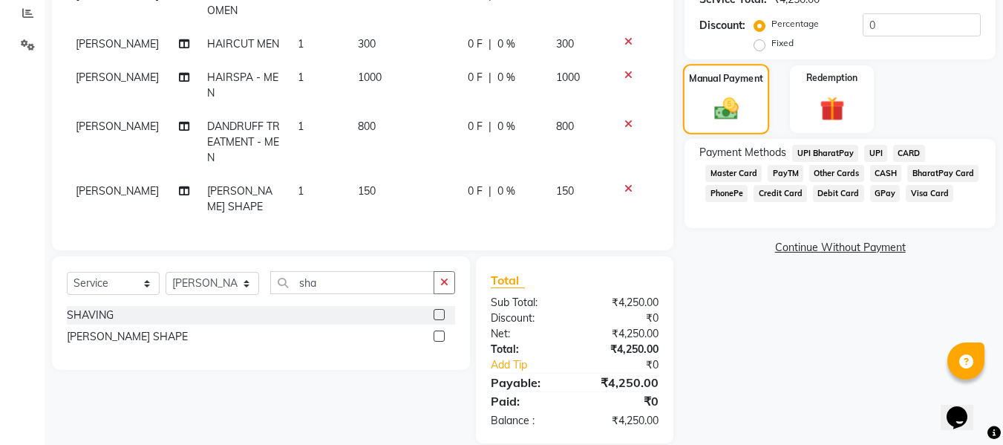
scroll to position [321, 0]
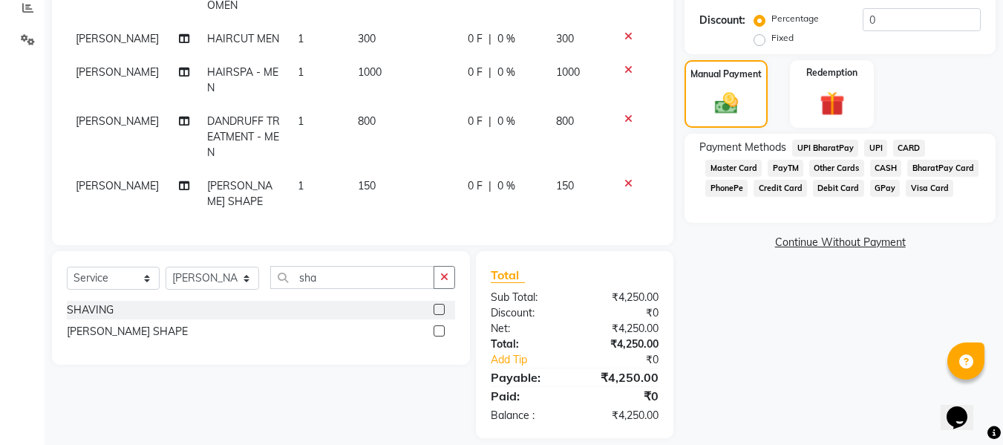
click at [878, 187] on span "GPay" at bounding box center [885, 188] width 30 height 17
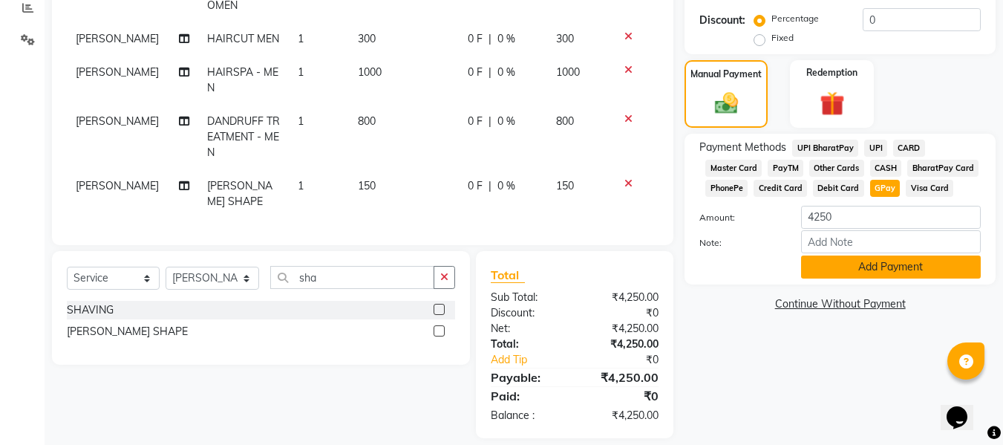
click at [875, 260] on button "Add Payment" at bounding box center [891, 266] width 180 height 23
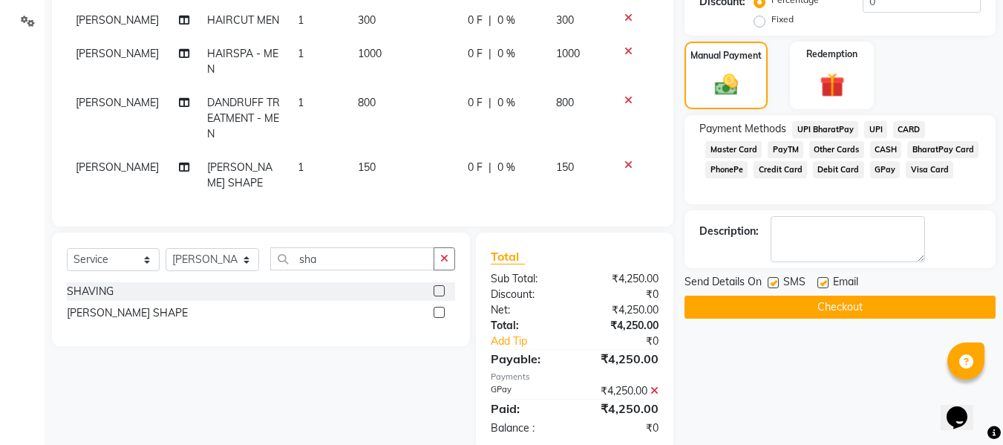
scroll to position [352, 0]
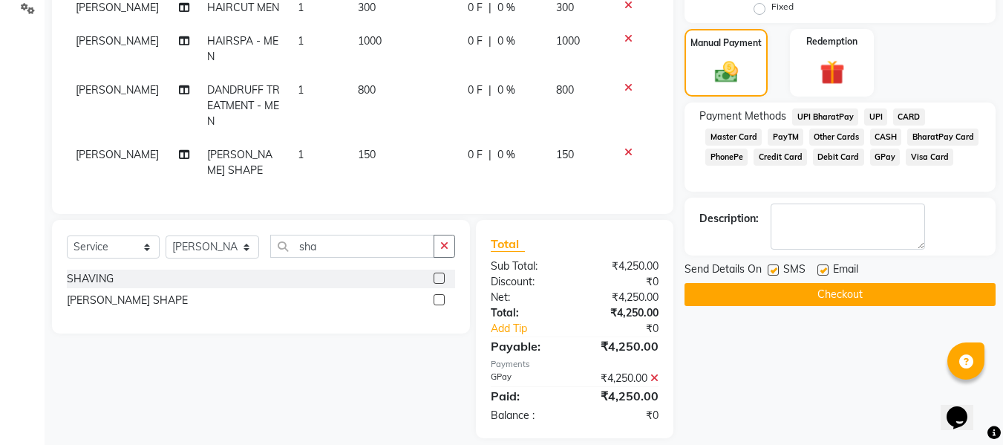
click at [802, 293] on button "Checkout" at bounding box center [839, 294] width 311 height 23
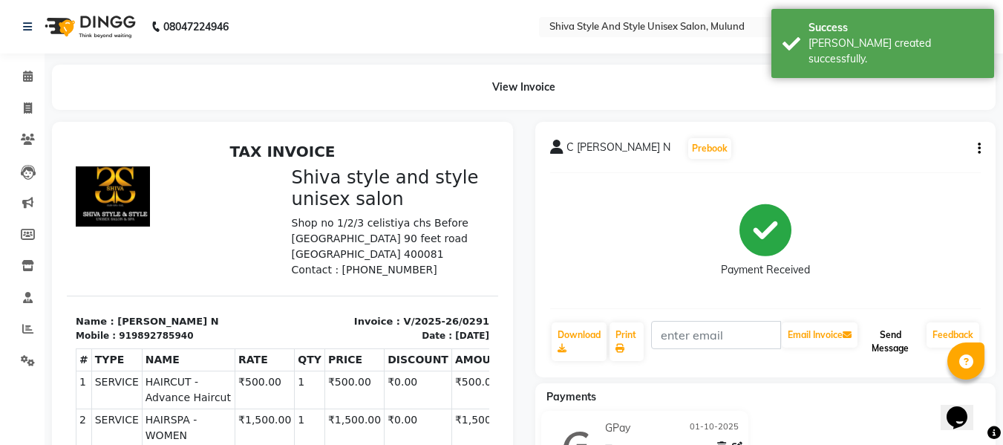
click at [885, 326] on button "Send Message" at bounding box center [890, 341] width 60 height 39
click at [938, 337] on link "Feedback" at bounding box center [952, 334] width 53 height 25
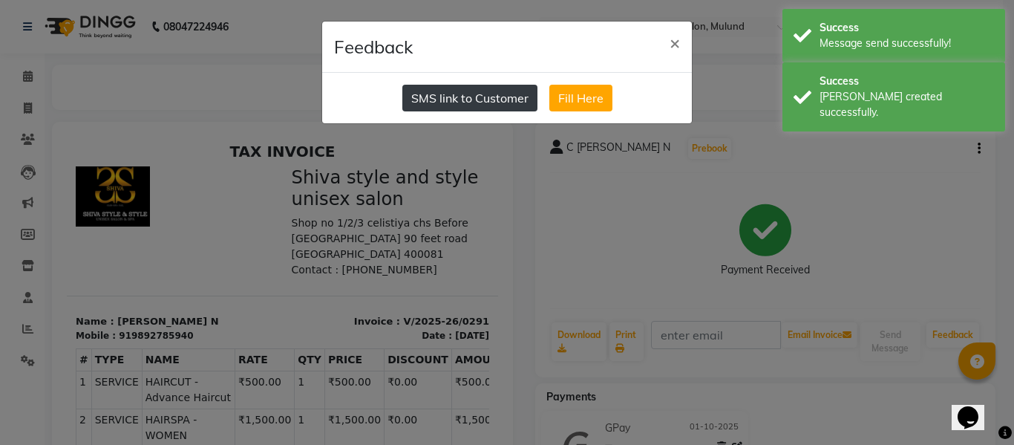
click at [448, 94] on button "SMS link to Customer" at bounding box center [469, 98] width 135 height 27
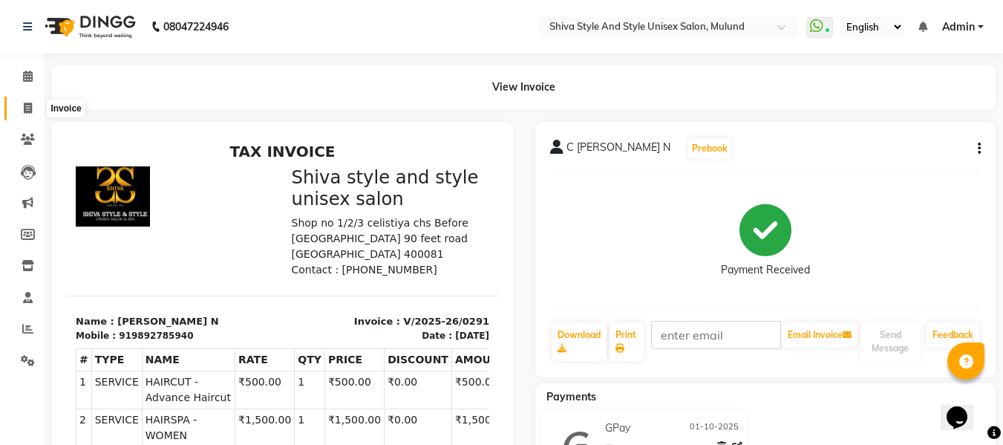
click at [31, 102] on icon at bounding box center [28, 107] width 8 height 11
select select "service"
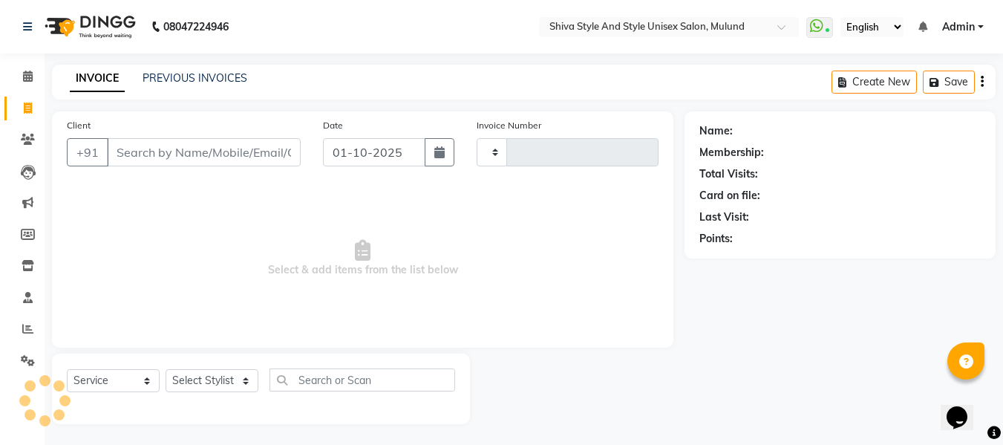
scroll to position [1, 0]
type input "0292"
select select "7455"
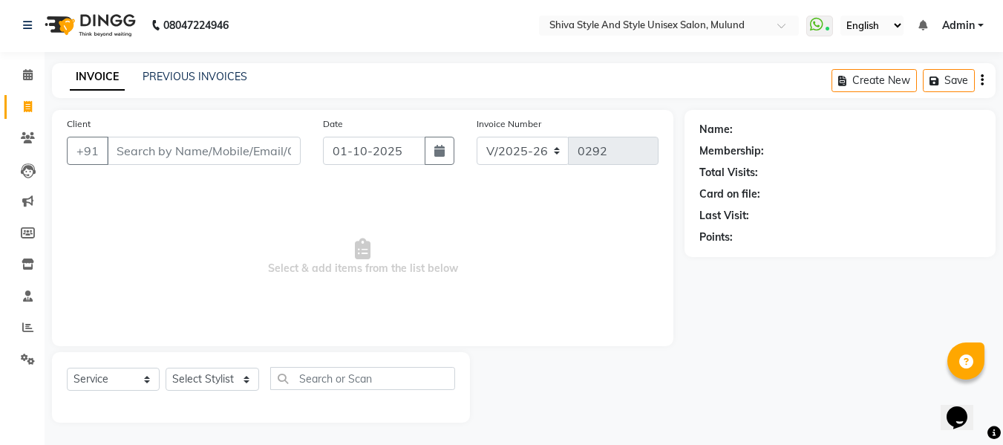
click at [1, 109] on li "Invoice" at bounding box center [22, 107] width 45 height 32
